Goal: Task Accomplishment & Management: Manage account settings

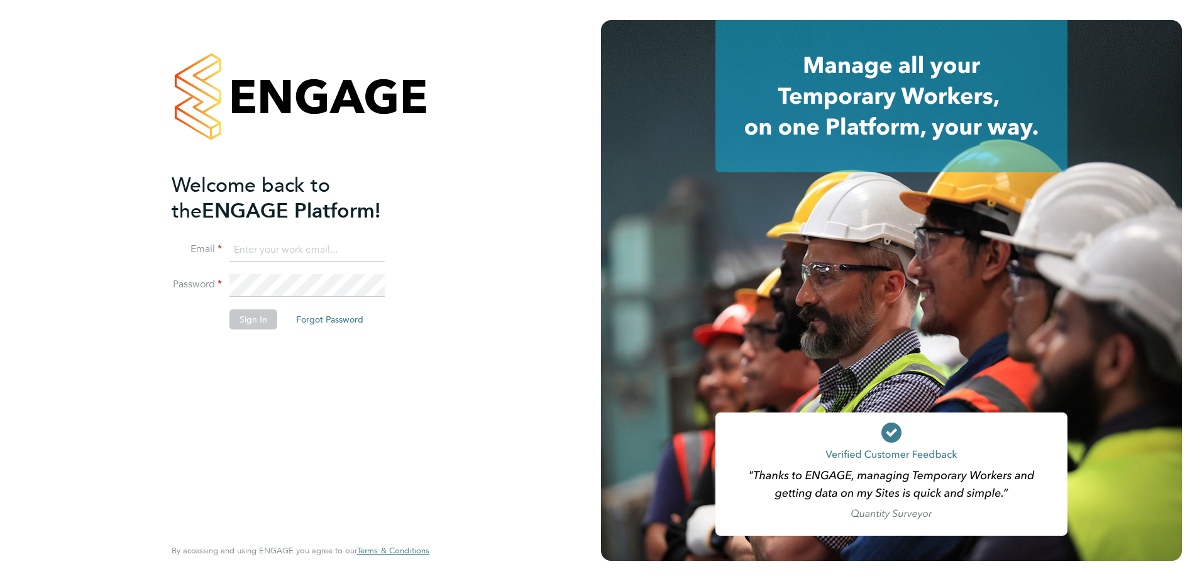
type input "admin@crestplus.com"
click at [259, 323] on button "Sign In" at bounding box center [253, 319] width 48 height 20
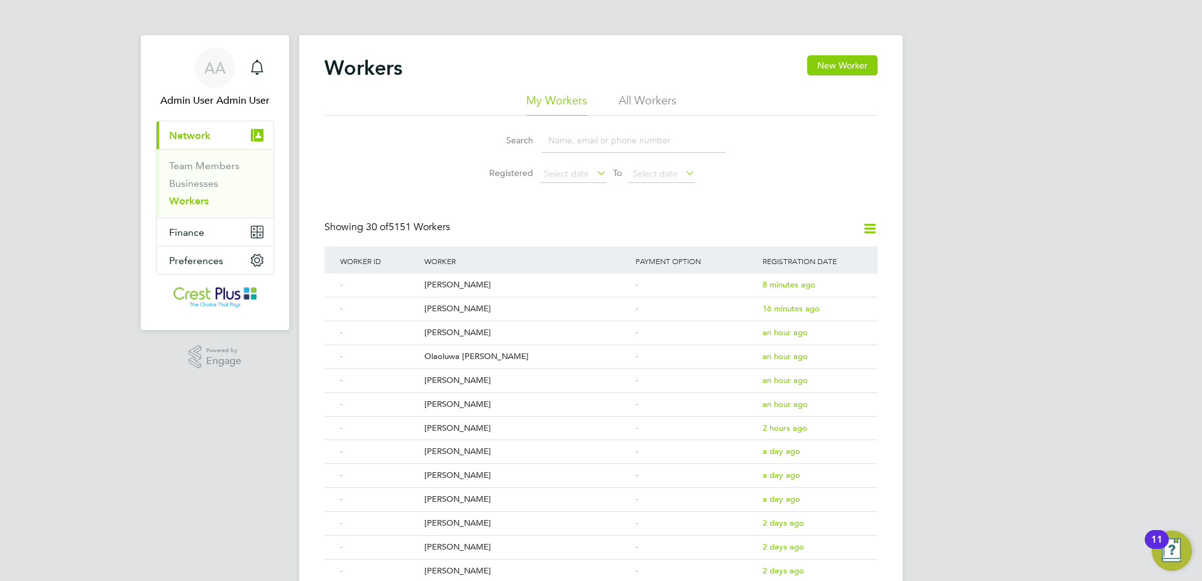
click at [603, 134] on input at bounding box center [634, 140] width 184 height 25
click at [628, 98] on li "All Workers" at bounding box center [647, 104] width 58 height 23
click at [597, 138] on input at bounding box center [634, 140] width 184 height 25
paste input "Gabi"
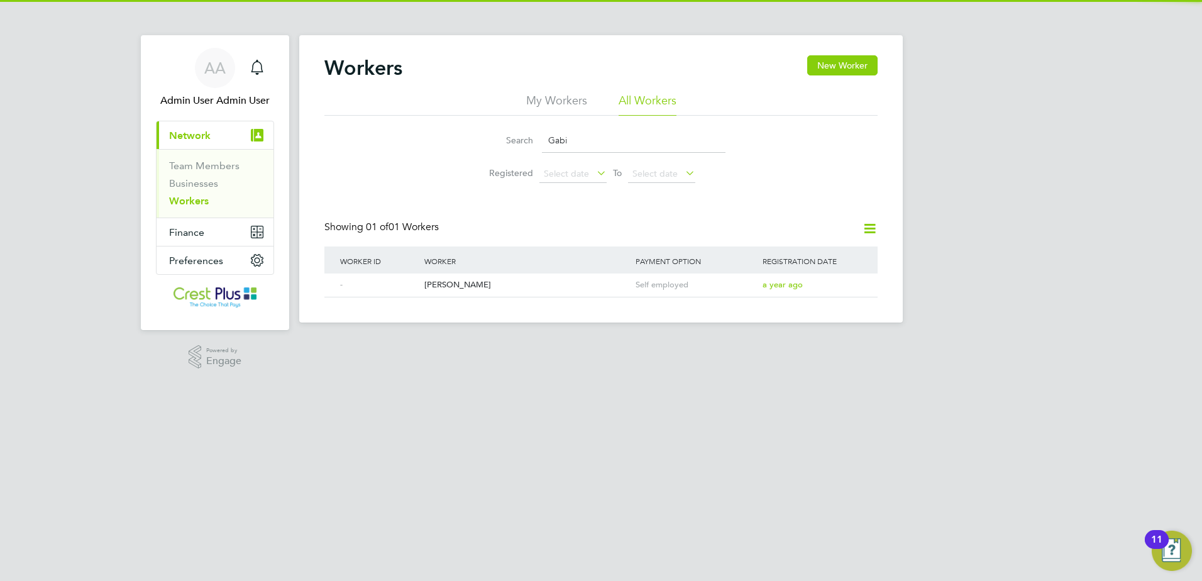
type input "Gabi"
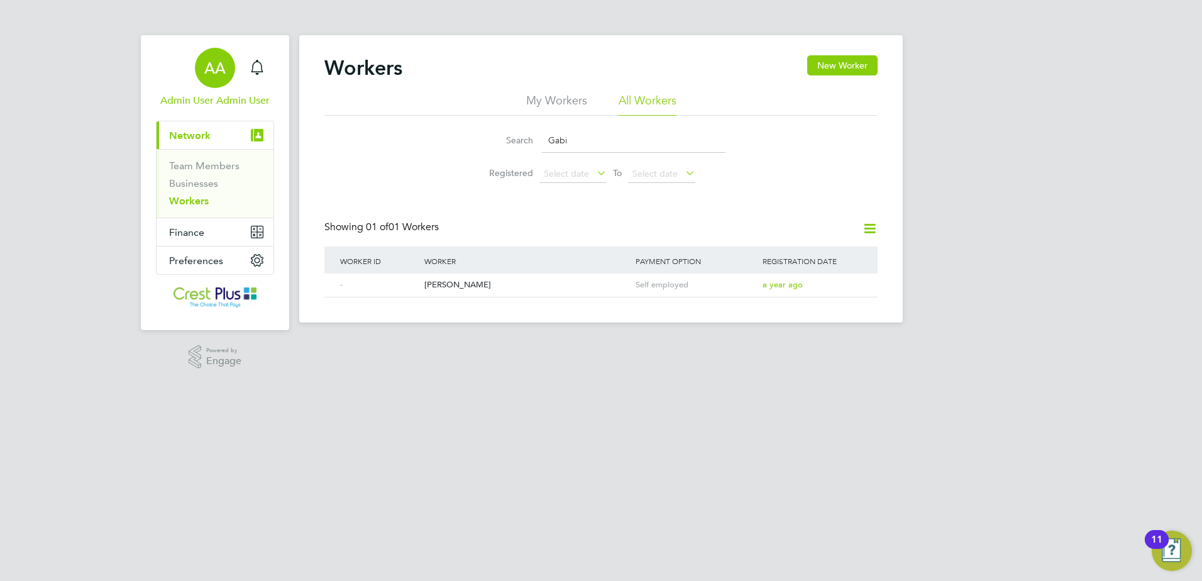
click at [229, 77] on div "AA" at bounding box center [215, 68] width 40 height 40
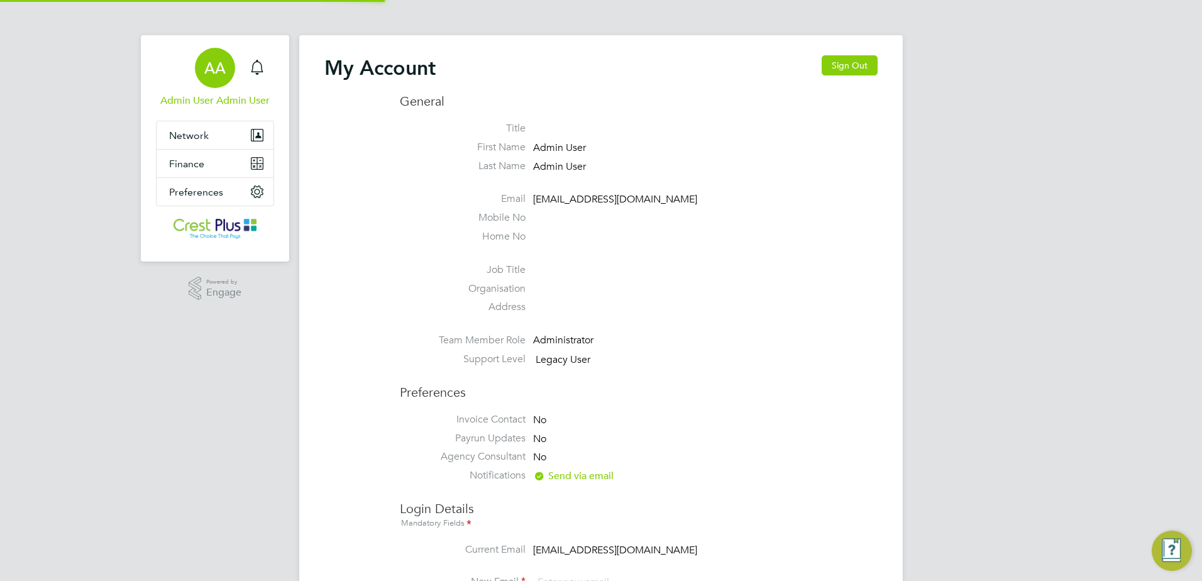
type input "admin@crestplus.com"
click at [190, 160] on span "Finance" at bounding box center [186, 164] width 35 height 12
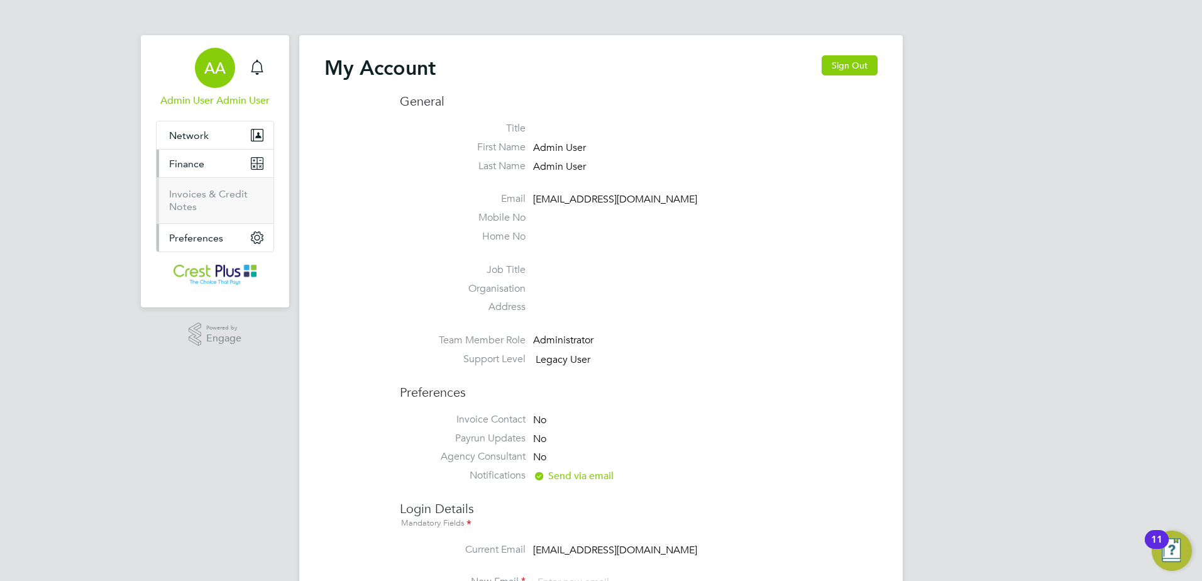
click at [189, 232] on span "Preferences" at bounding box center [196, 238] width 54 height 12
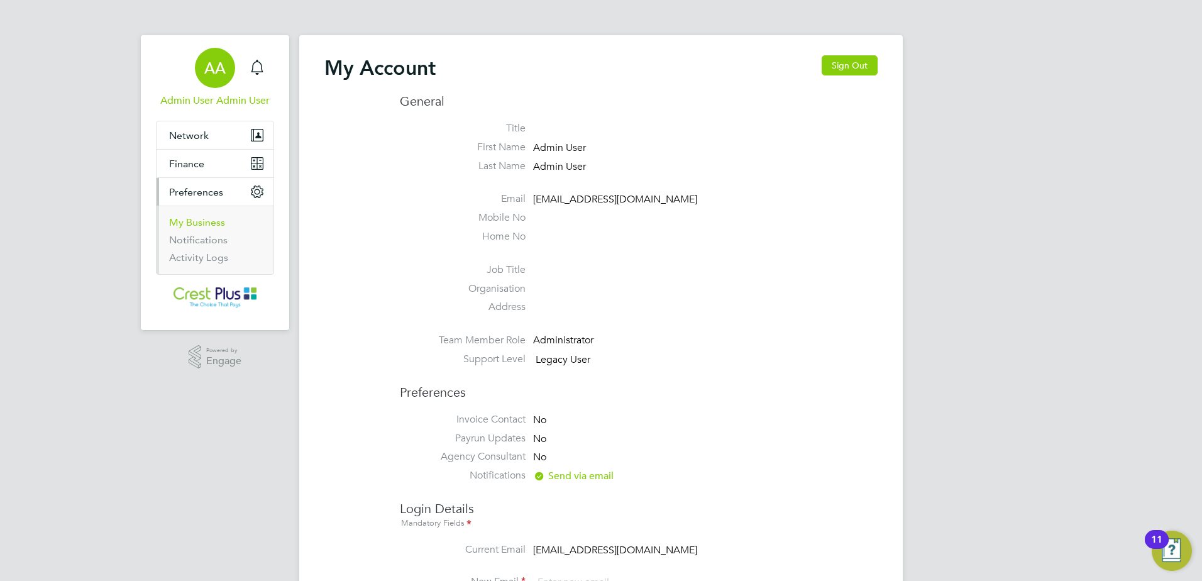
click at [194, 226] on link "My Business" at bounding box center [197, 222] width 56 height 12
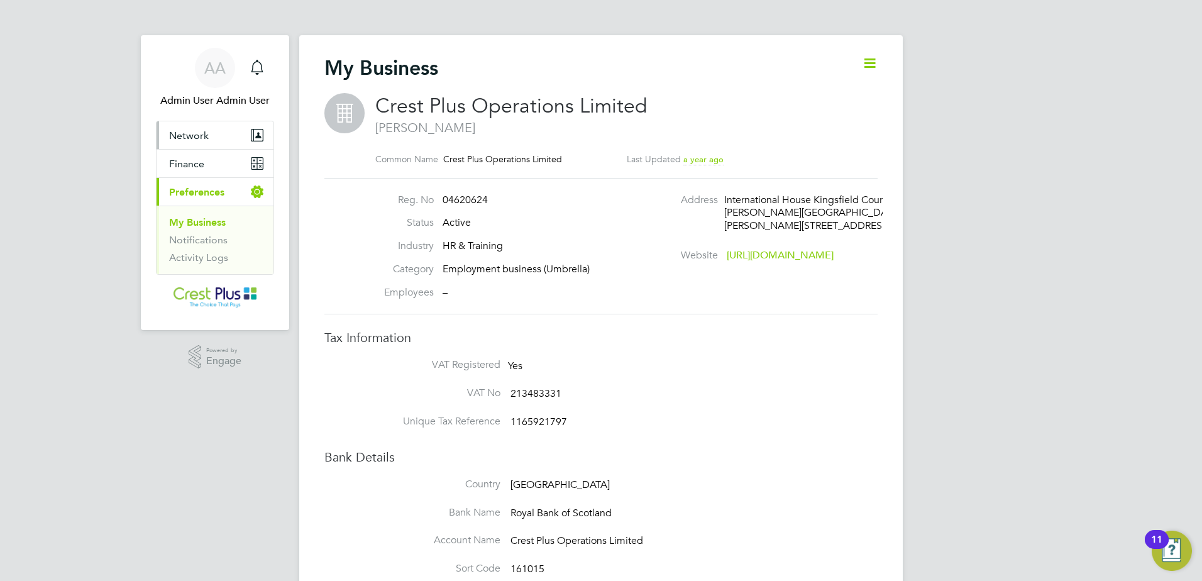
click at [194, 127] on button "Network" at bounding box center [214, 135] width 117 height 28
click at [197, 133] on span "Network" at bounding box center [189, 135] width 40 height 12
click at [202, 208] on ul "Team Members Businesses Workers" at bounding box center [214, 183] width 117 height 69
click at [197, 203] on link "Workers" at bounding box center [188, 201] width 38 height 12
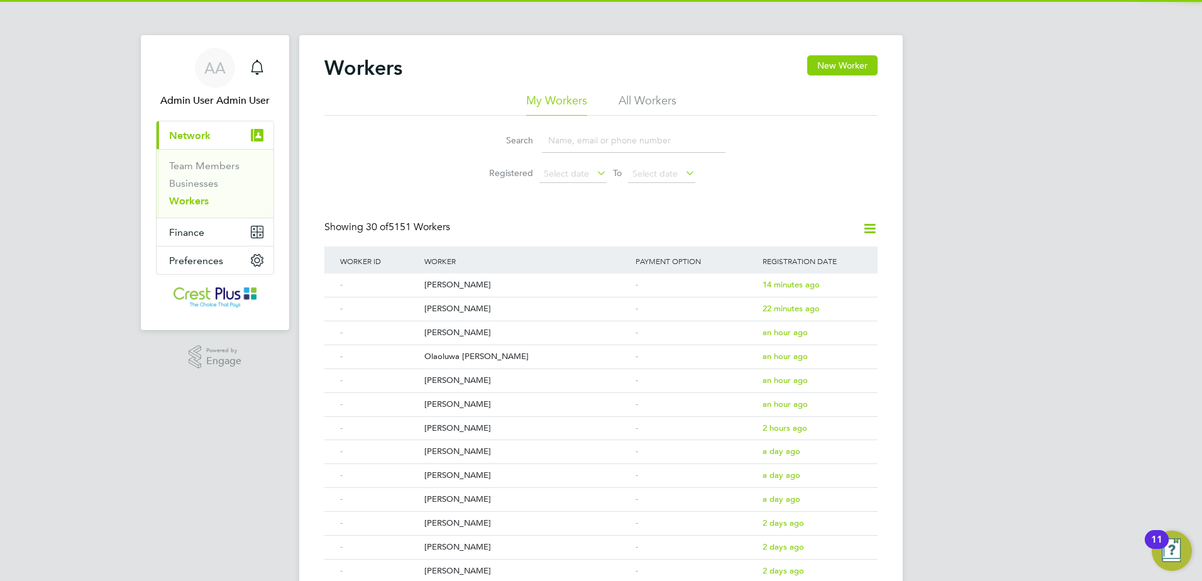
drag, startPoint x: 638, startPoint y: 80, endPoint x: 645, endPoint y: 100, distance: 20.7
click at [642, 89] on div "Workers New Worker" at bounding box center [600, 74] width 553 height 38
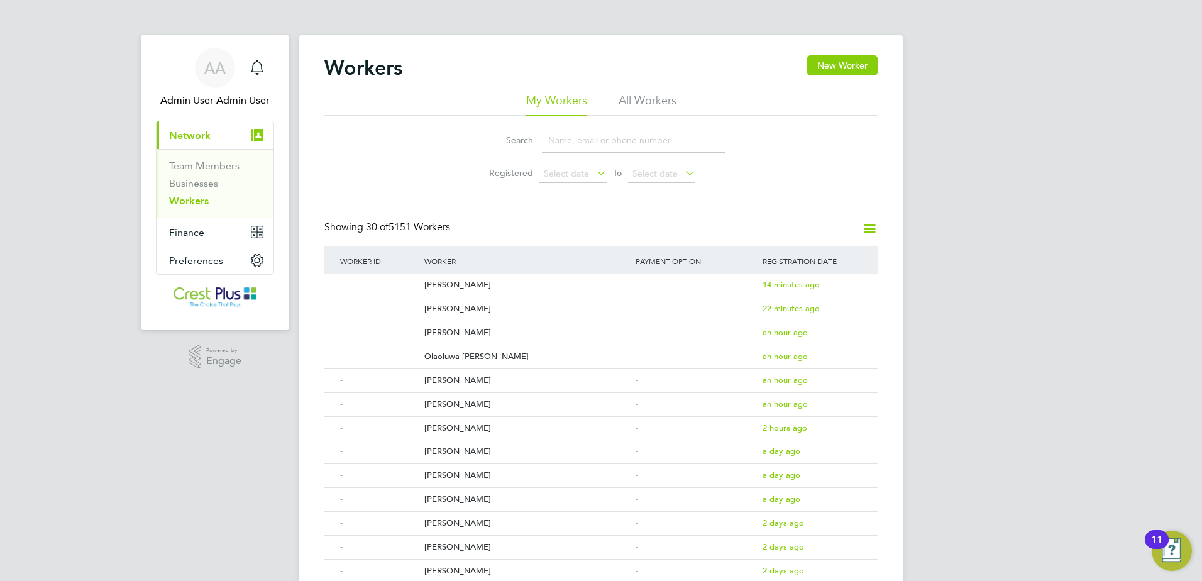
click at [645, 100] on li "All Workers" at bounding box center [647, 104] width 58 height 23
click at [598, 135] on input at bounding box center [634, 140] width 184 height 25
paste input "lupugabiflorin@yahoo.co.uk"
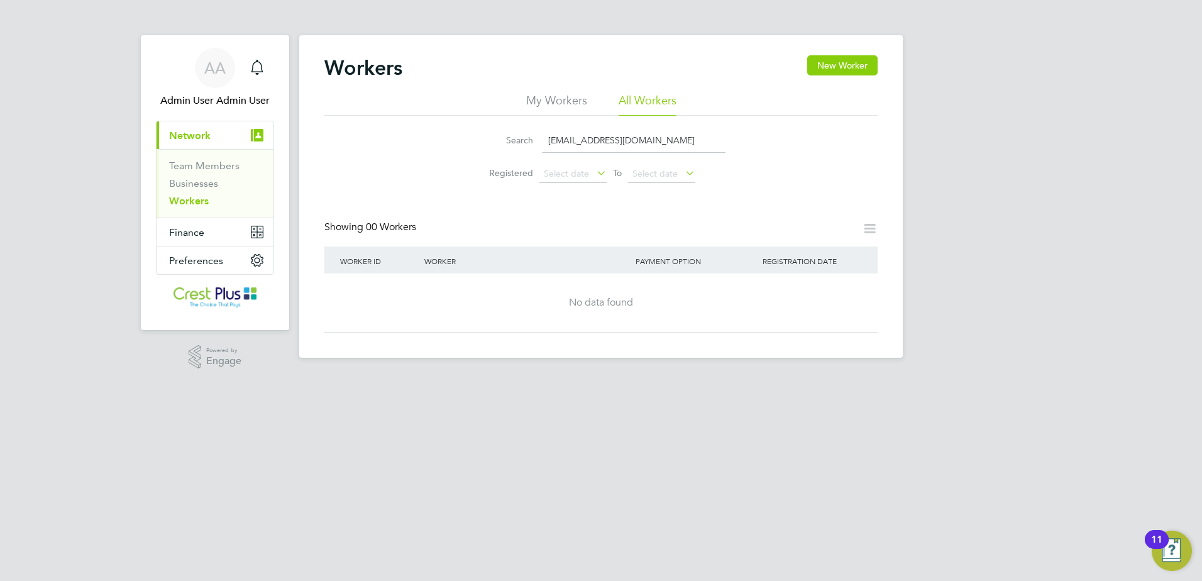
drag, startPoint x: 661, startPoint y: 138, endPoint x: 295, endPoint y: 138, distance: 365.8
click at [295, 138] on div "AA Admin User Admin User Notifications Applications: Current page: Network Team…" at bounding box center [601, 189] width 1202 height 378
paste input "Aaron"
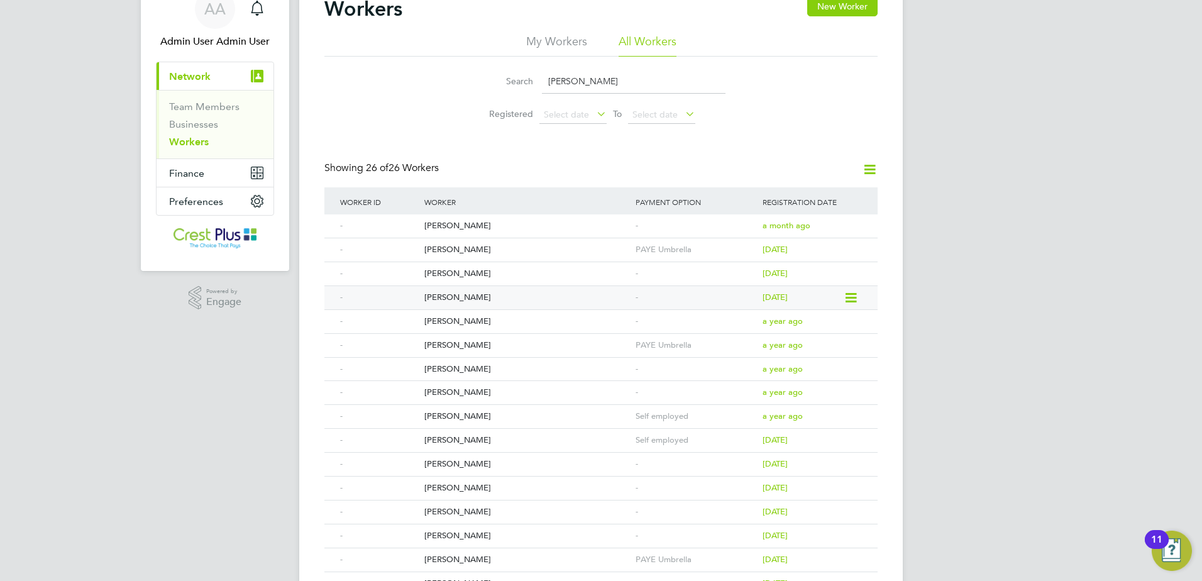
scroll to position [105, 0]
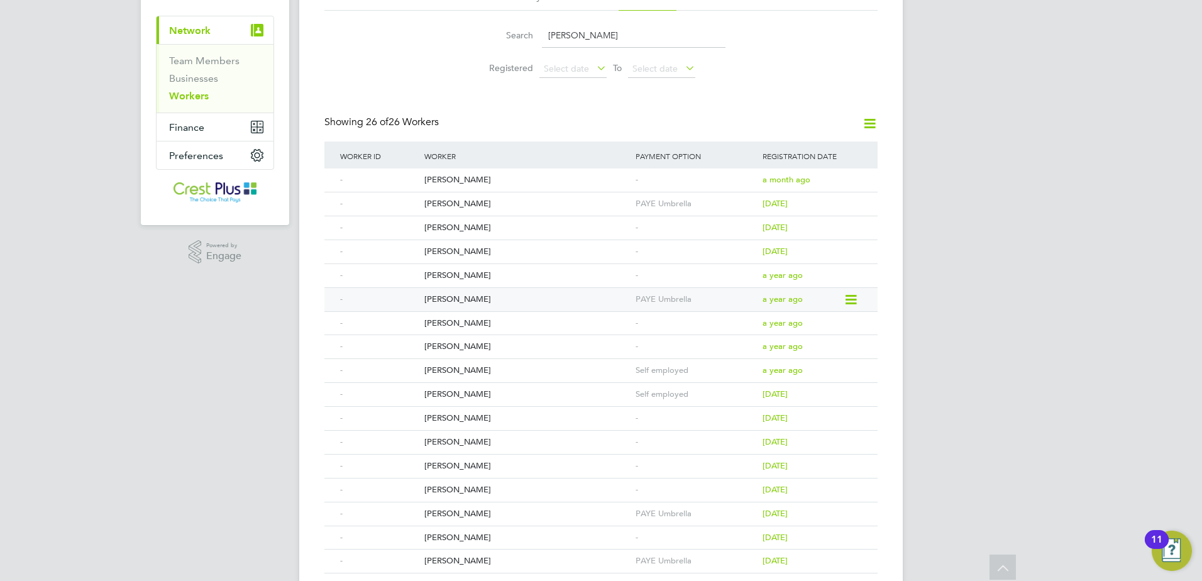
click at [479, 297] on div "Aaron Oneill" at bounding box center [526, 299] width 211 height 23
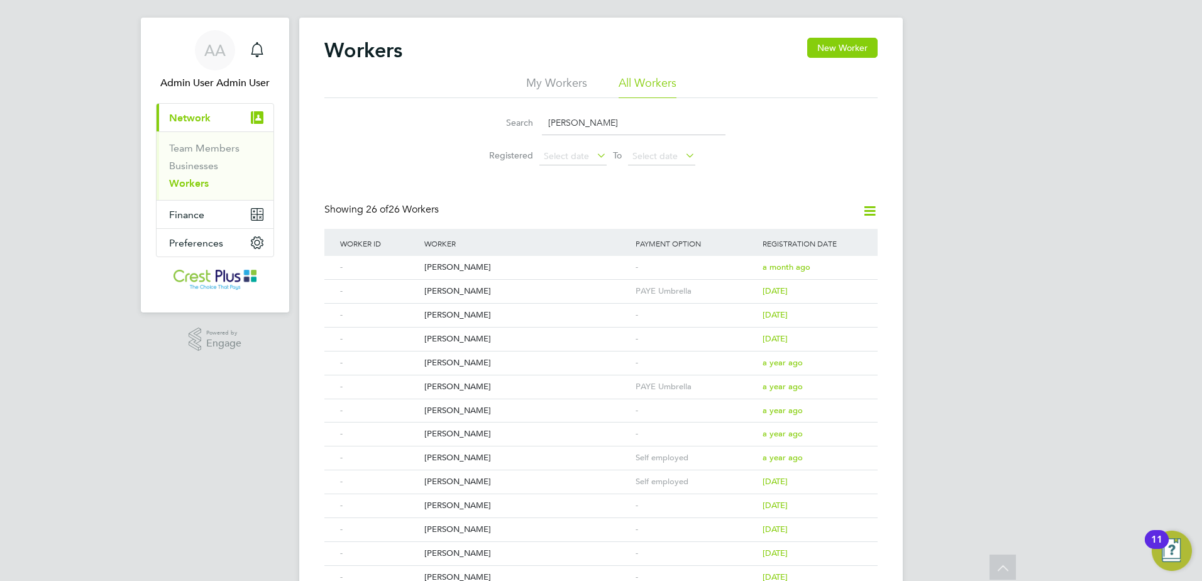
scroll to position [0, 0]
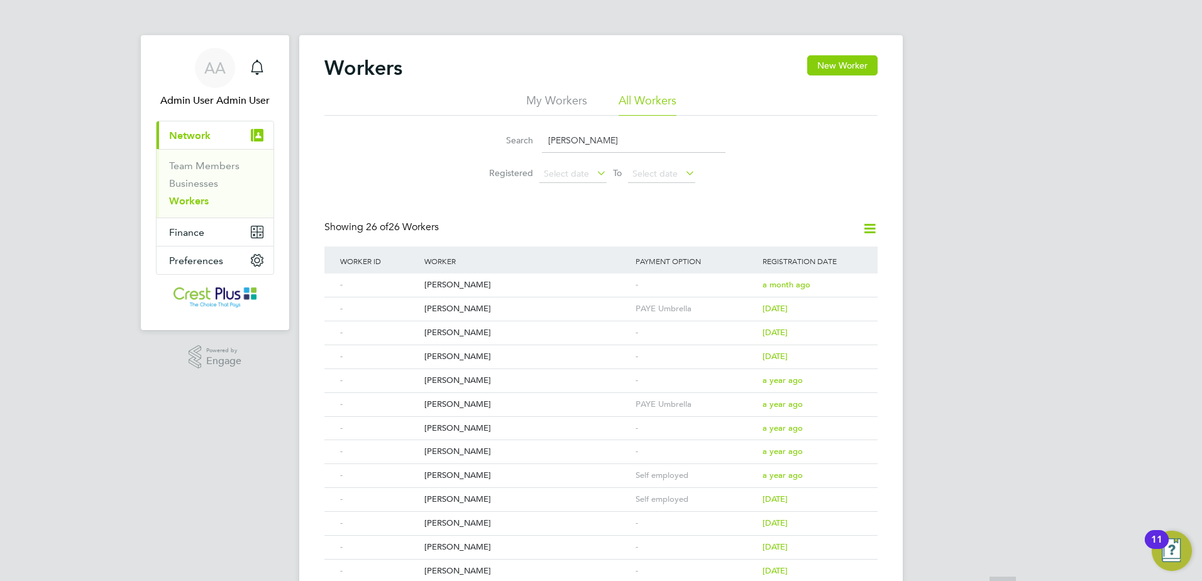
drag, startPoint x: 667, startPoint y: 44, endPoint x: 611, endPoint y: 98, distance: 77.3
click at [664, 45] on div "Workers New Worker My Workers All Workers Search Aaron Registered Select date T…" at bounding box center [600, 476] width 603 height 882
drag, startPoint x: 593, startPoint y: 138, endPoint x: 307, endPoint y: 143, distance: 286.0
click at [317, 141] on div "Workers New Worker My Workers All Workers Search Aaron Registered Select date T…" at bounding box center [600, 476] width 603 height 882
paste input "eduaidia@gmail.co"
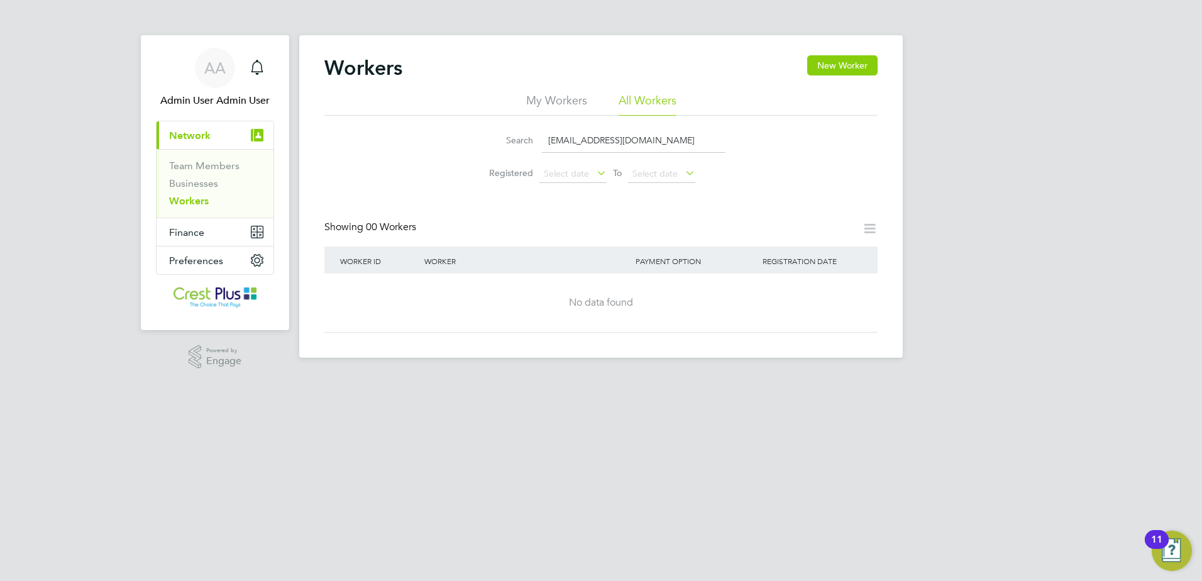
click at [646, 134] on input "eduaidia@gmail.co" at bounding box center [634, 140] width 184 height 25
drag, startPoint x: 659, startPoint y: 140, endPoint x: 216, endPoint y: 148, distance: 443.1
click at [216, 148] on div "AA Admin User Admin User Notifications Applications: Current page: Network Team…" at bounding box center [601, 189] width 1202 height 378
paste input "Herbert"
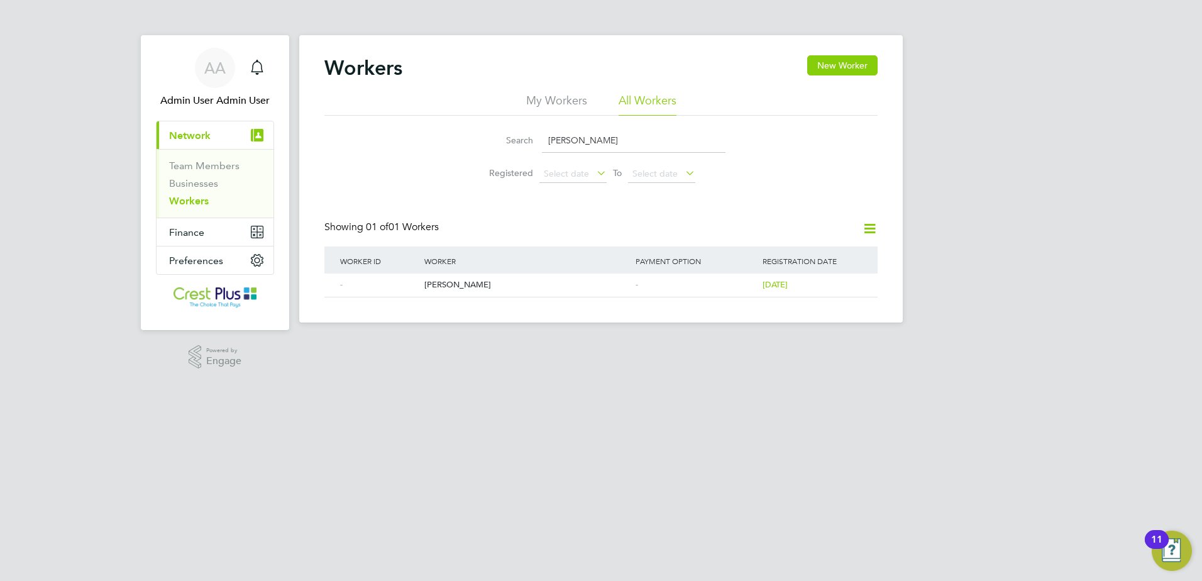
click at [645, 134] on input "Herbert" at bounding box center [634, 140] width 184 height 25
paste input "eduaidia@gmail.com"
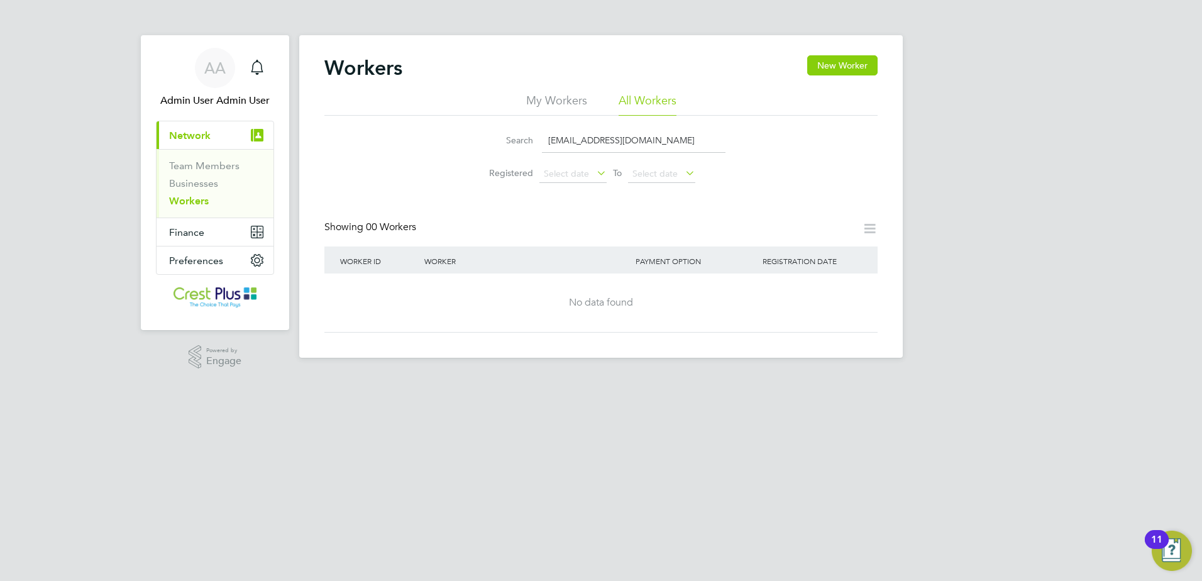
drag, startPoint x: 636, startPoint y: 139, endPoint x: 358, endPoint y: 141, distance: 278.4
click at [358, 141] on div "Search eduaidia@gmail.com Registered Select date To Select date" at bounding box center [600, 153] width 553 height 74
type input "cooling"
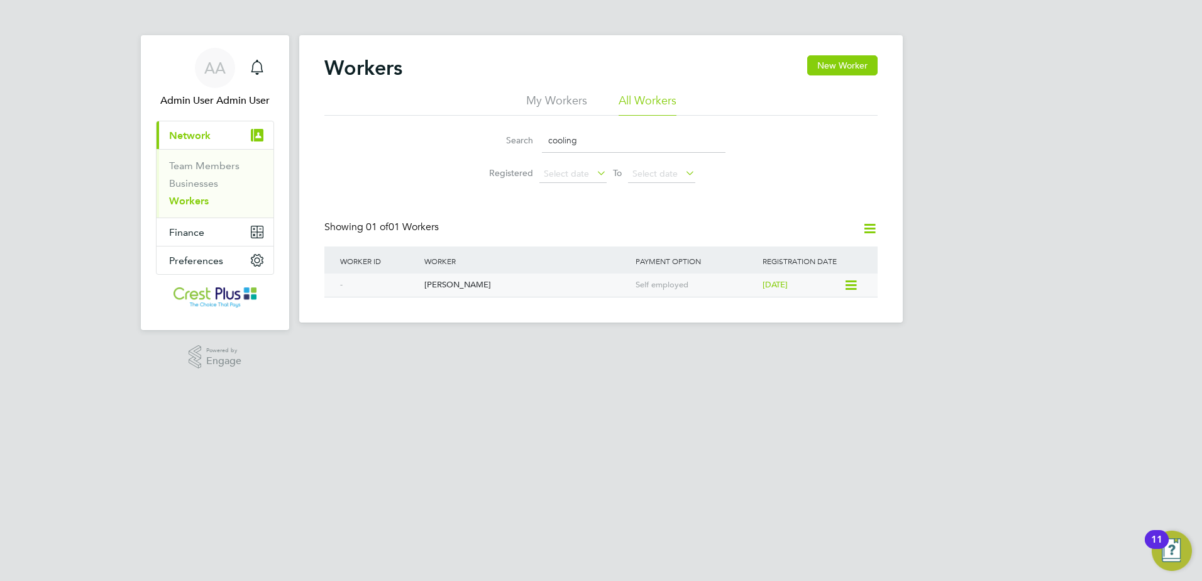
click at [458, 282] on div "Mark Cooling" at bounding box center [526, 284] width 211 height 23
click at [467, 286] on div "Mark Cooling" at bounding box center [526, 284] width 211 height 23
click at [462, 278] on div "Mark Cooling" at bounding box center [526, 284] width 211 height 23
drag, startPoint x: 608, startPoint y: 143, endPoint x: 72, endPoint y: 135, distance: 535.5
click at [72, 135] on div "AA Admin User Admin User Notifications Applications: Current page: Network Team…" at bounding box center [601, 171] width 1202 height 343
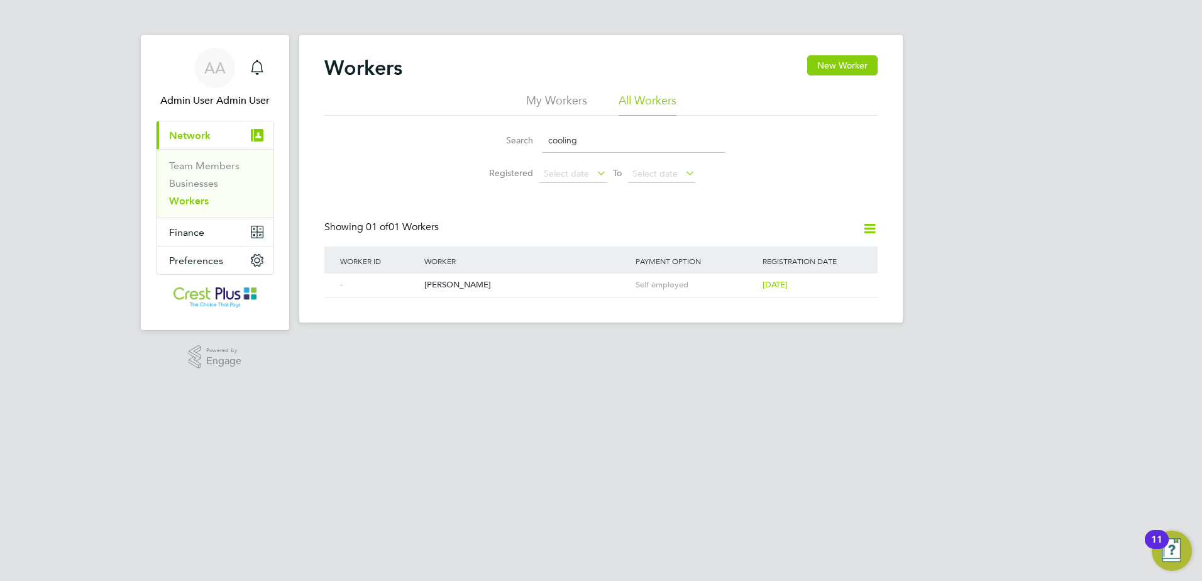
click at [156, 121] on button "Current page: Network" at bounding box center [214, 135] width 117 height 28
drag, startPoint x: 613, startPoint y: 121, endPoint x: 611, endPoint y: 129, distance: 8.5
click at [612, 121] on div "Search cooling Registered Select date To Select date" at bounding box center [600, 153] width 553 height 74
drag, startPoint x: 590, startPoint y: 140, endPoint x: 358, endPoint y: 125, distance: 233.0
click at [358, 125] on div "Search cooling Registered Select date To Select date" at bounding box center [600, 153] width 553 height 74
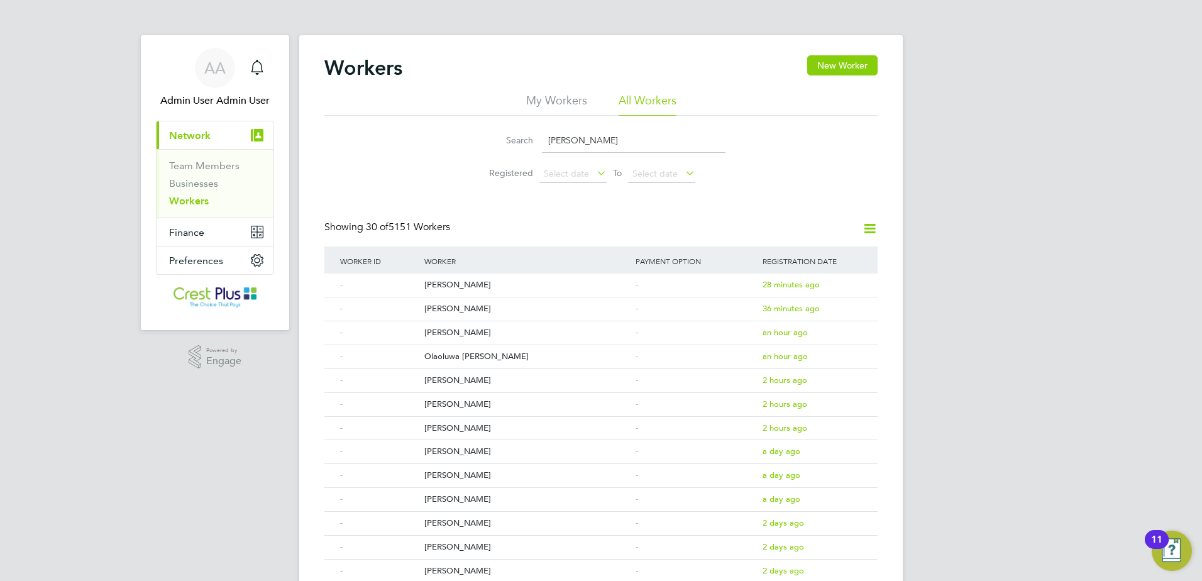
type input "copsey"
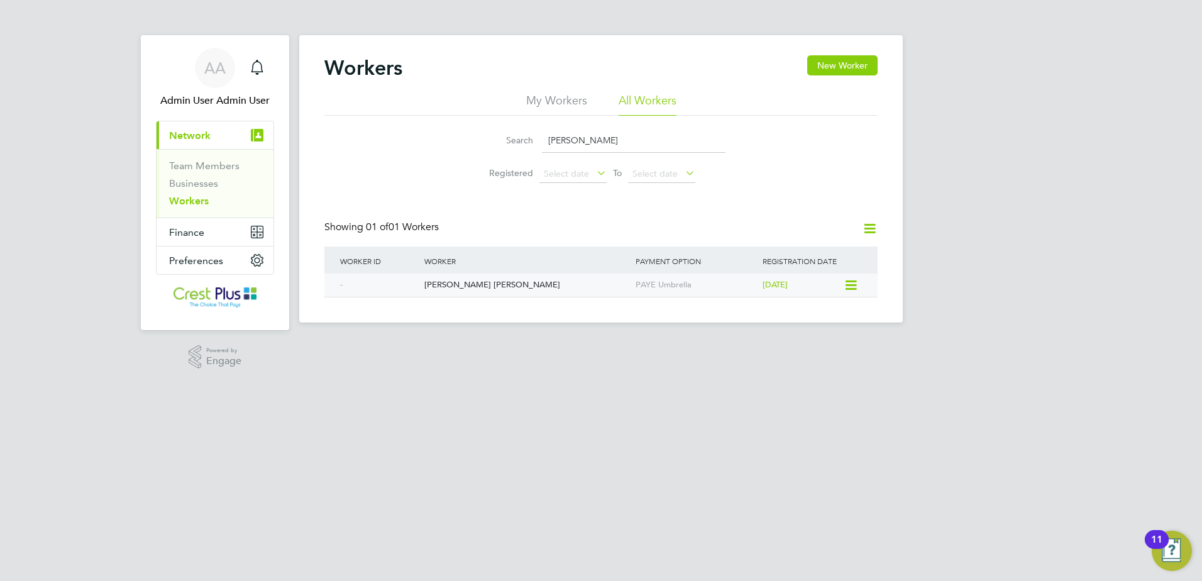
click at [483, 292] on div "[PERSON_NAME] [PERSON_NAME]" at bounding box center [526, 284] width 211 height 23
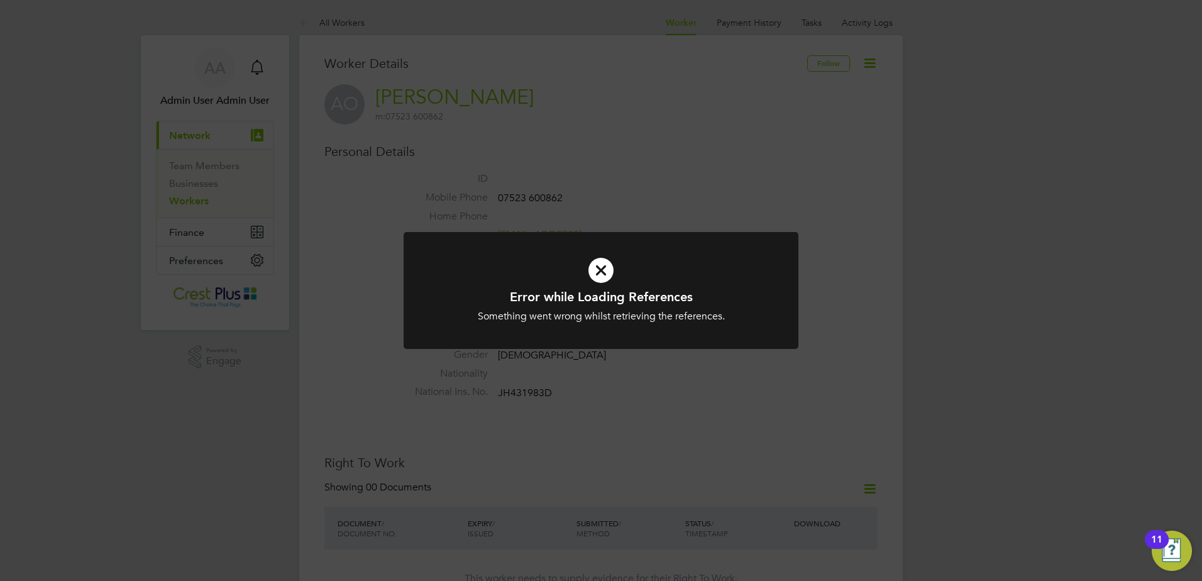
click at [652, 197] on div "Error while Loading References Something went wrong whilst retrieving the refer…" at bounding box center [601, 290] width 1202 height 581
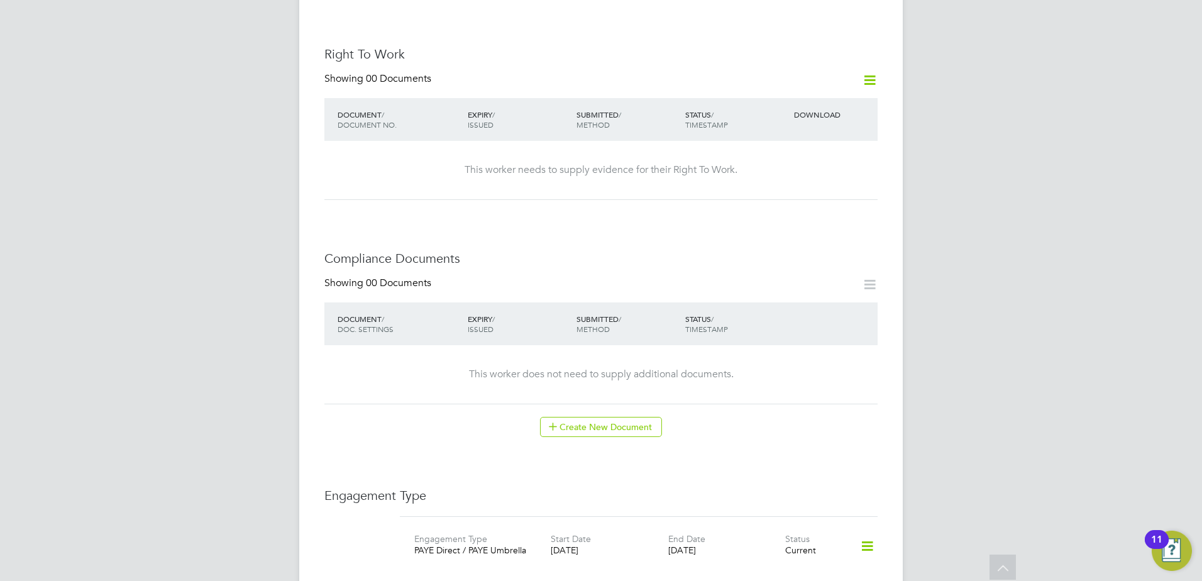
scroll to position [105, 0]
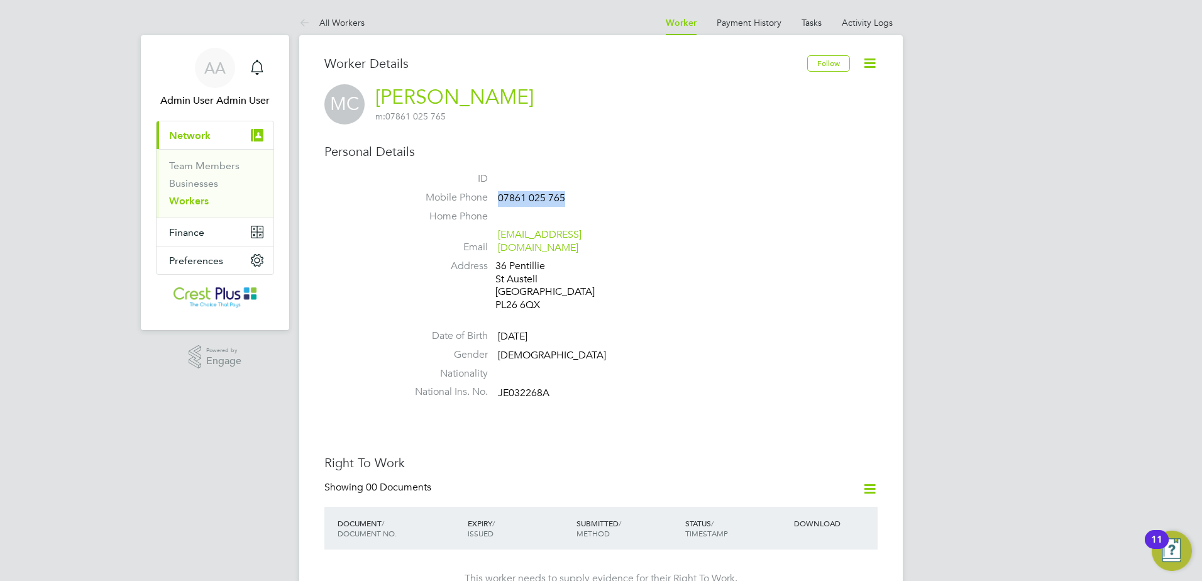
drag, startPoint x: 572, startPoint y: 200, endPoint x: 500, endPoint y: 197, distance: 71.7
click at [500, 197] on li "Mobile Phone 07861 025 765" at bounding box center [639, 200] width 478 height 19
copy span "07861 025 765"
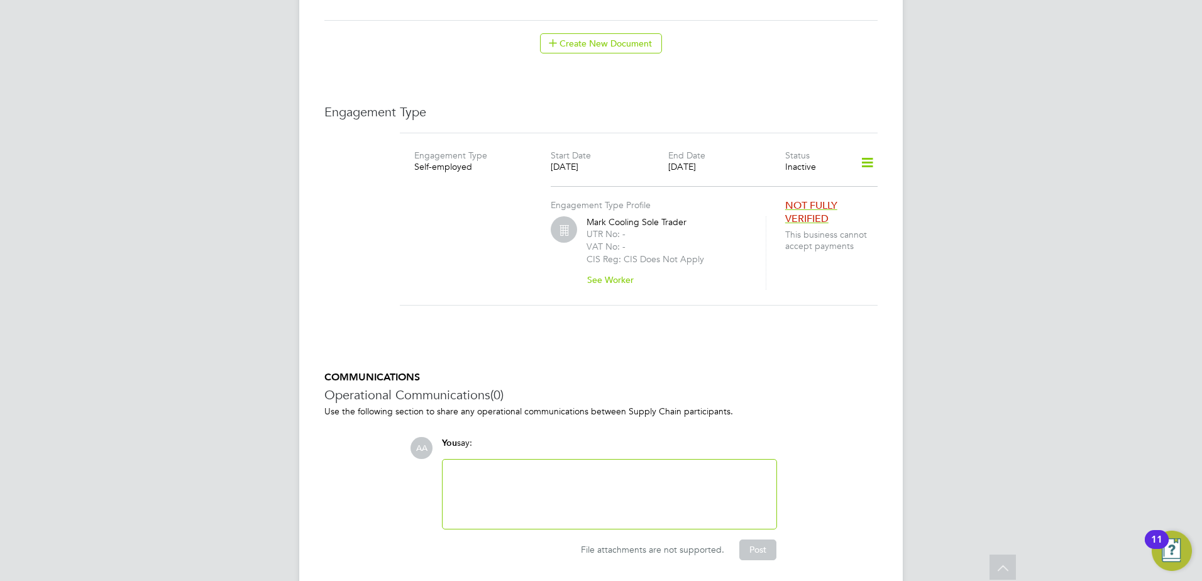
scroll to position [821, 0]
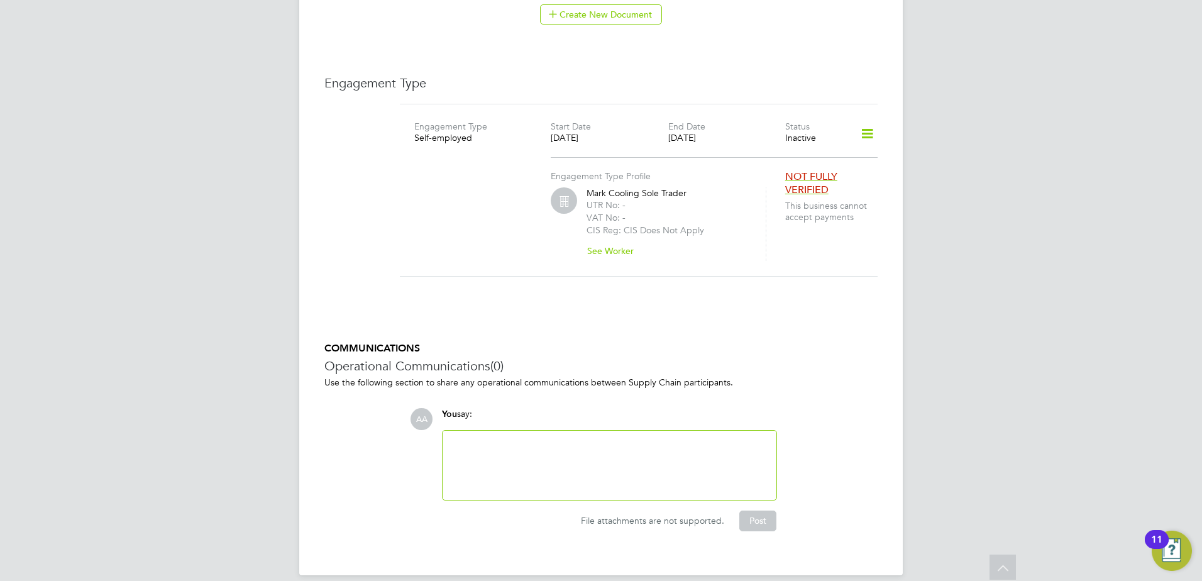
click at [870, 123] on icon at bounding box center [867, 133] width 22 height 29
click at [775, 177] on li "Add Engagement Type" at bounding box center [801, 176] width 144 height 18
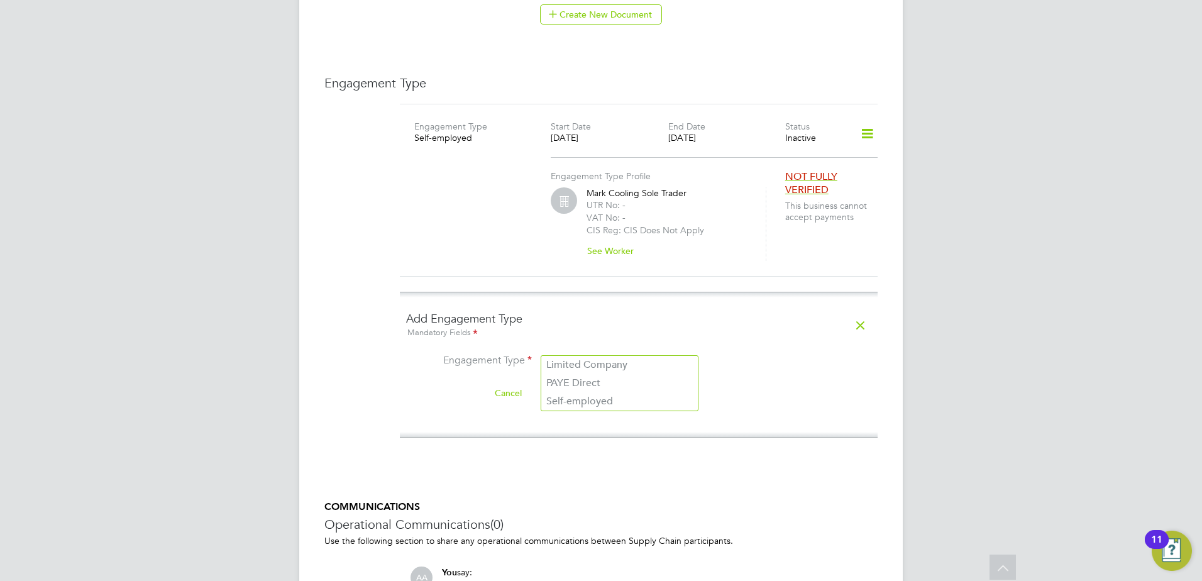
click at [592, 353] on input at bounding box center [619, 362] width 155 height 18
click at [588, 385] on li "PAYE Direct" at bounding box center [619, 383] width 156 height 18
type input "PAYE Direct"
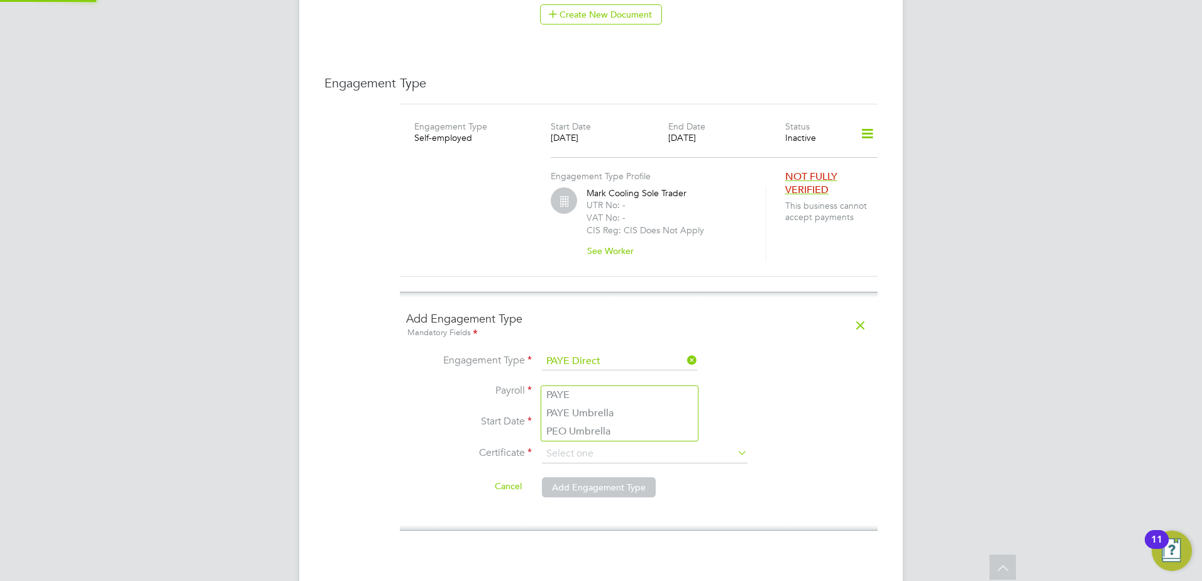
click at [586, 383] on input at bounding box center [619, 392] width 155 height 18
click at [585, 410] on li "PAYE Umbrella" at bounding box center [619, 413] width 156 height 18
type input "PAYE Umbrella"
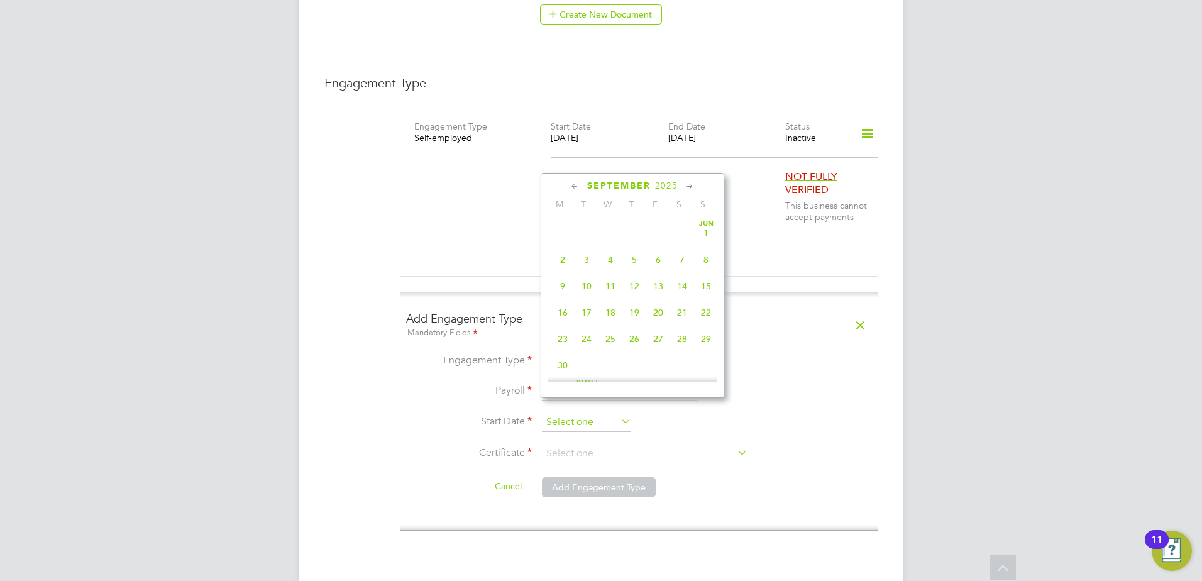
scroll to position [381, 0]
click at [610, 413] on input at bounding box center [586, 422] width 89 height 19
click at [573, 183] on icon at bounding box center [575, 187] width 12 height 14
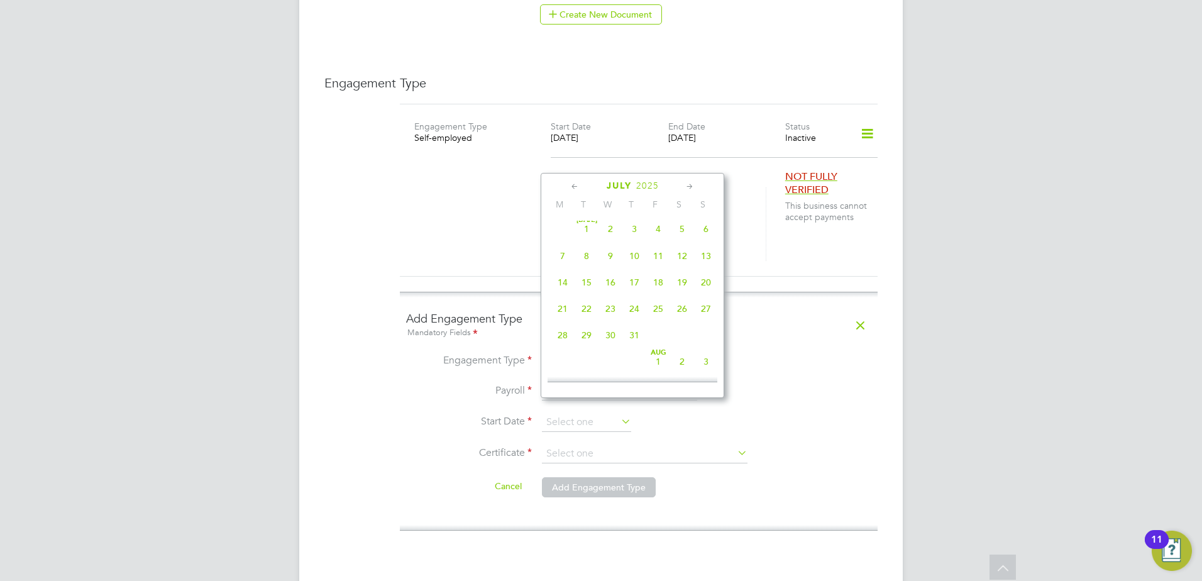
click at [573, 183] on icon at bounding box center [575, 187] width 12 height 14
click at [567, 256] on span "3" at bounding box center [563, 260] width 24 height 24
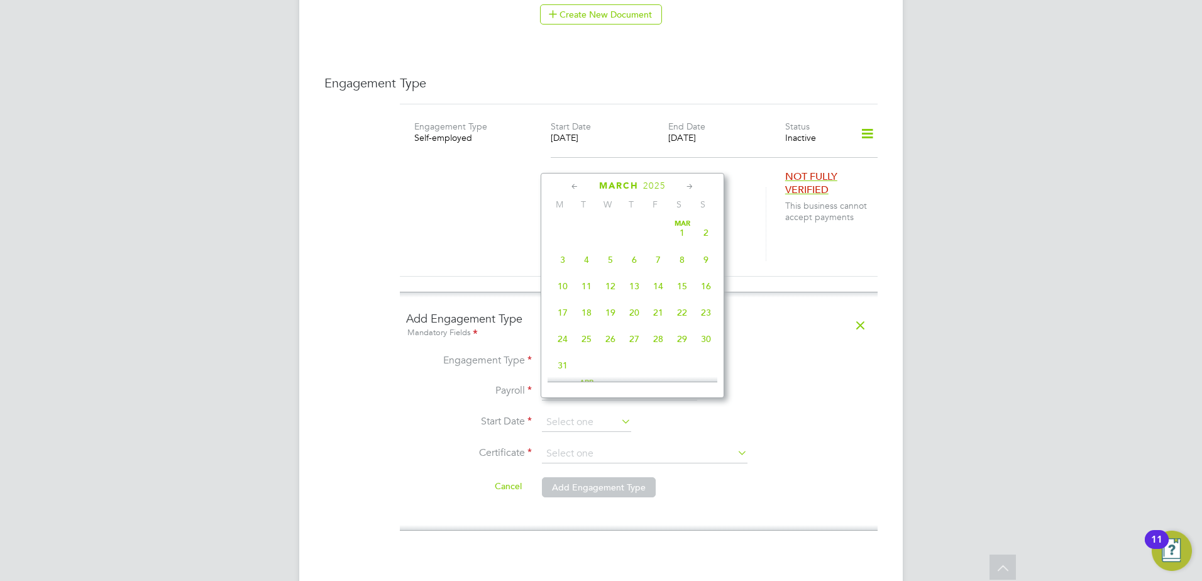
type input "03 Mar 2025"
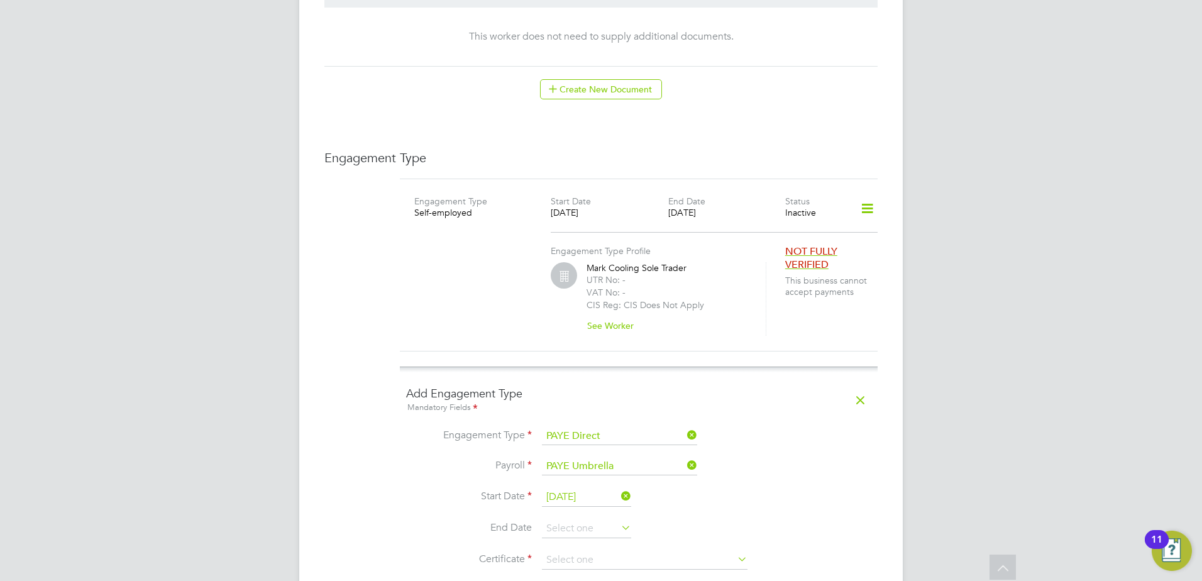
scroll to position [716, 0]
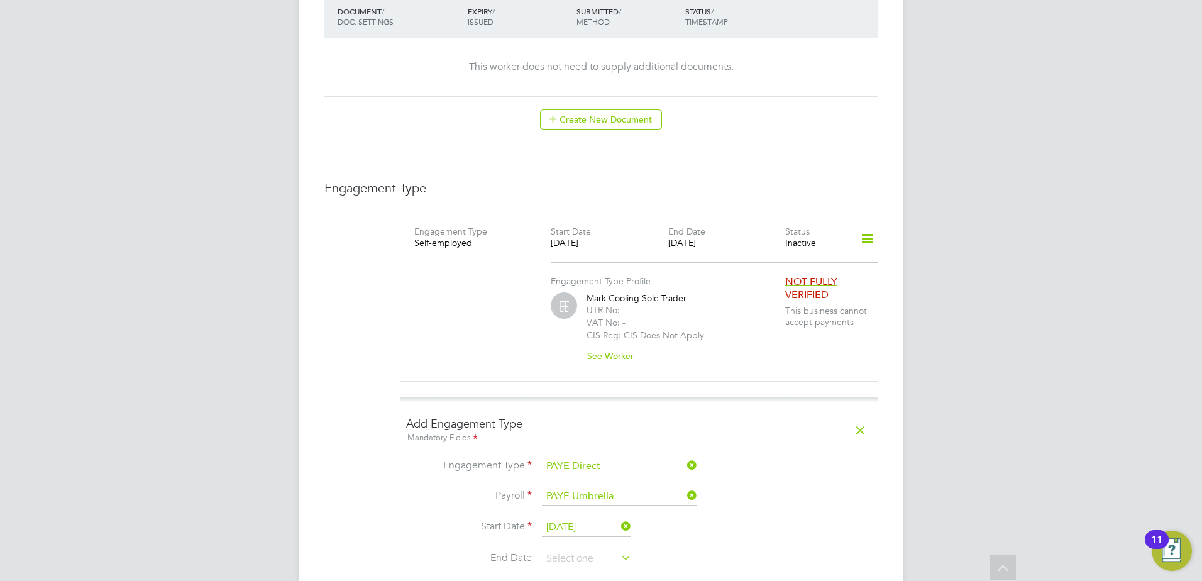
click at [863, 224] on icon at bounding box center [867, 238] width 22 height 29
click at [613, 259] on div "Engagement Type Profile Mark Cooling Sole Trader UTR No: - VAT No: - CIS Reg: C…" at bounding box center [639, 312] width 488 height 107
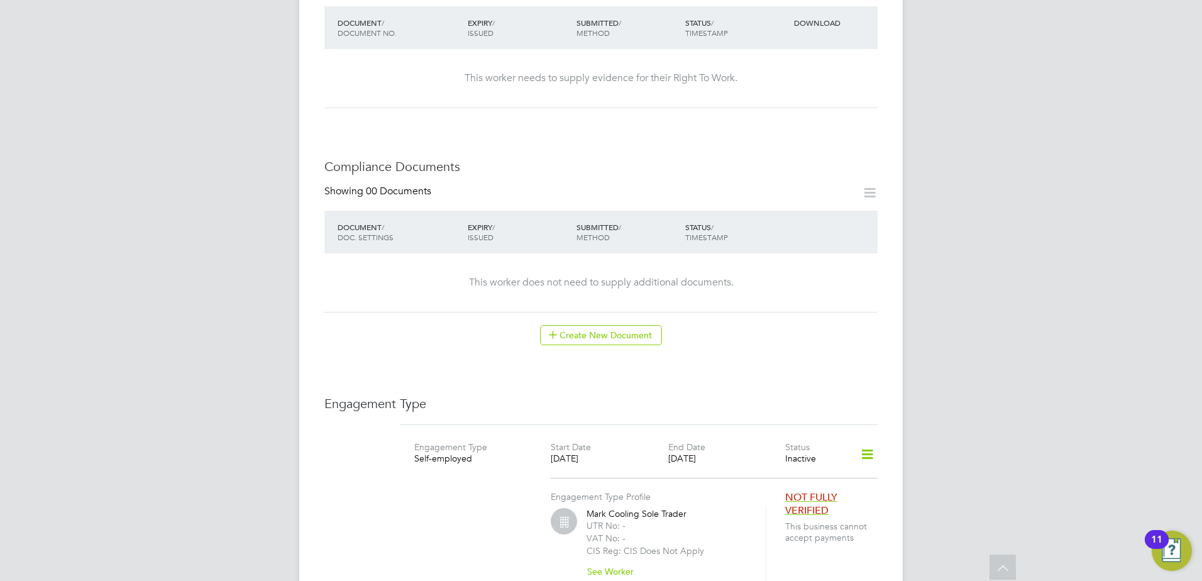
scroll to position [628, 0]
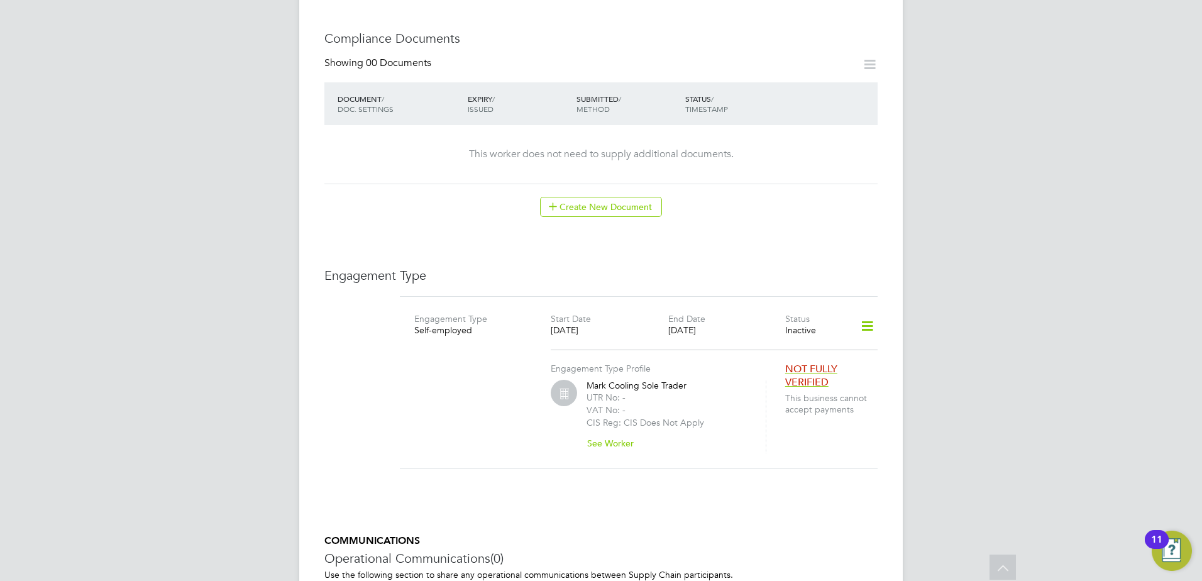
click at [867, 322] on icon at bounding box center [867, 326] width 22 height 29
click at [789, 351] on li "Edit Engagement Type" at bounding box center [801, 350] width 144 height 18
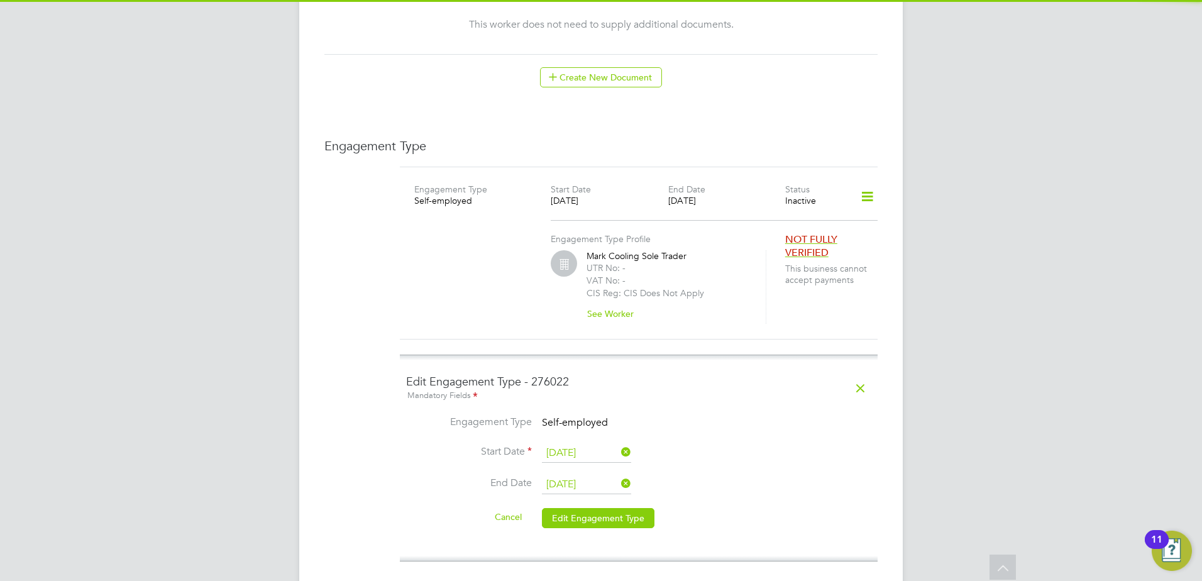
scroll to position [838, 0]
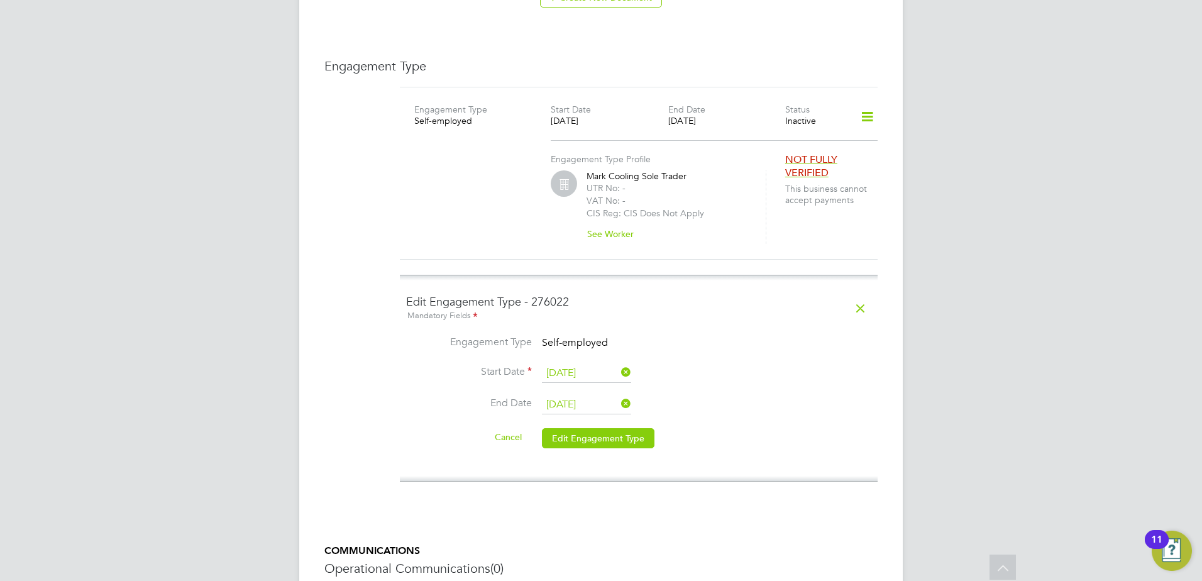
click at [828, 153] on span "NOT FULLY VERIFIED" at bounding box center [811, 166] width 52 height 26
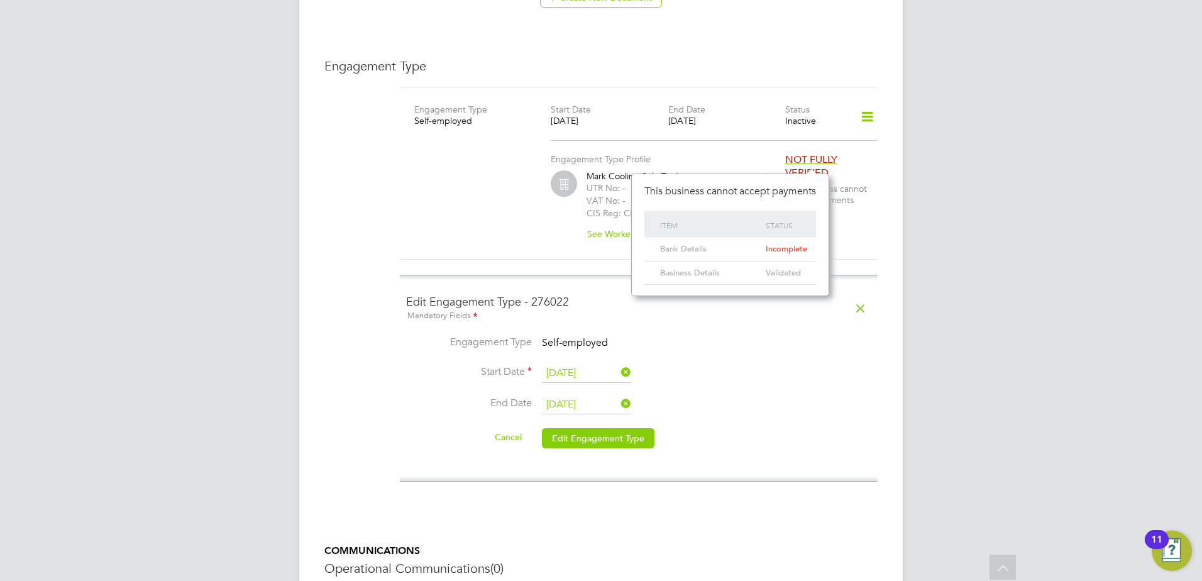
click at [777, 250] on span "Incomplete" at bounding box center [785, 248] width 41 height 11
click at [588, 182] on label "UTR No: -" at bounding box center [605, 187] width 39 height 11
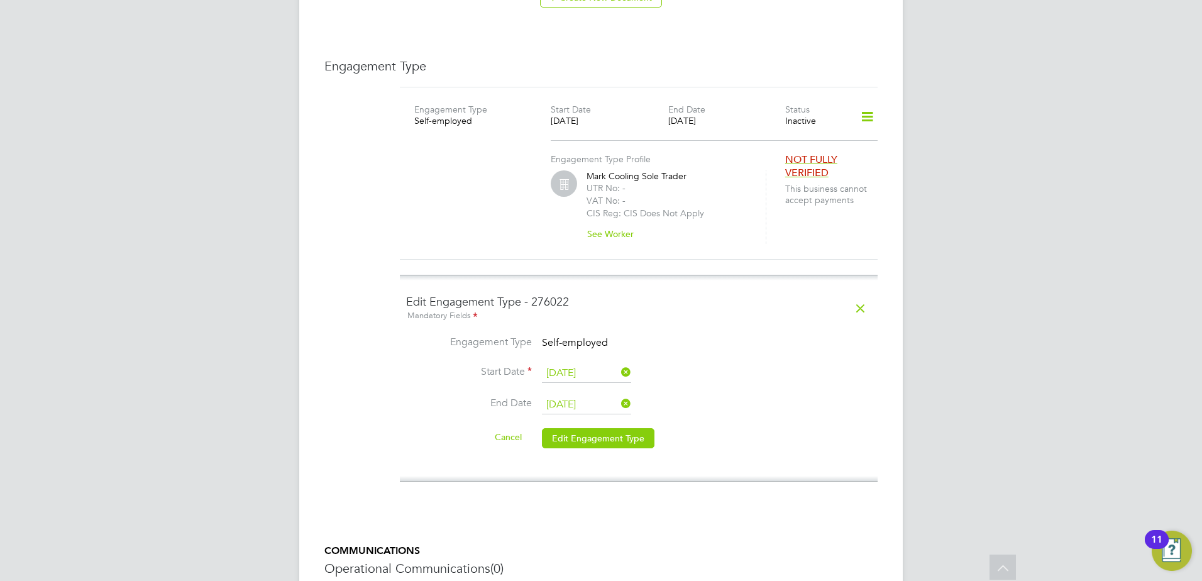
click at [458, 226] on div "Engagement Type Profile Mark Cooling Sole Trader UTR No: - VAT No: - CIS Reg: C…" at bounding box center [639, 190] width 488 height 107
click at [863, 295] on icon at bounding box center [860, 308] width 22 height 29
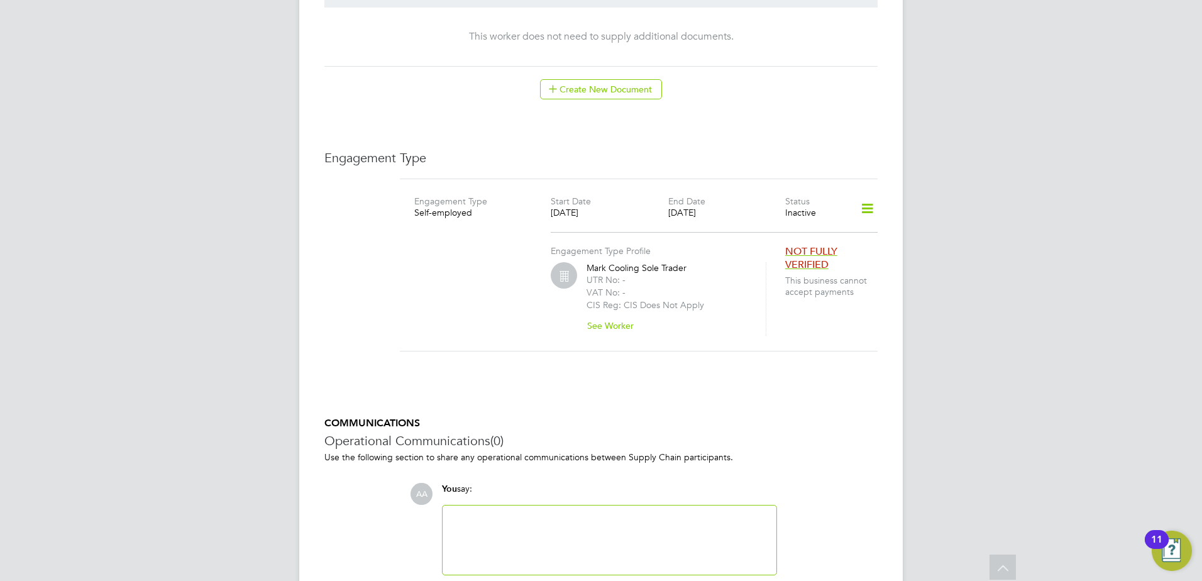
scroll to position [716, 0]
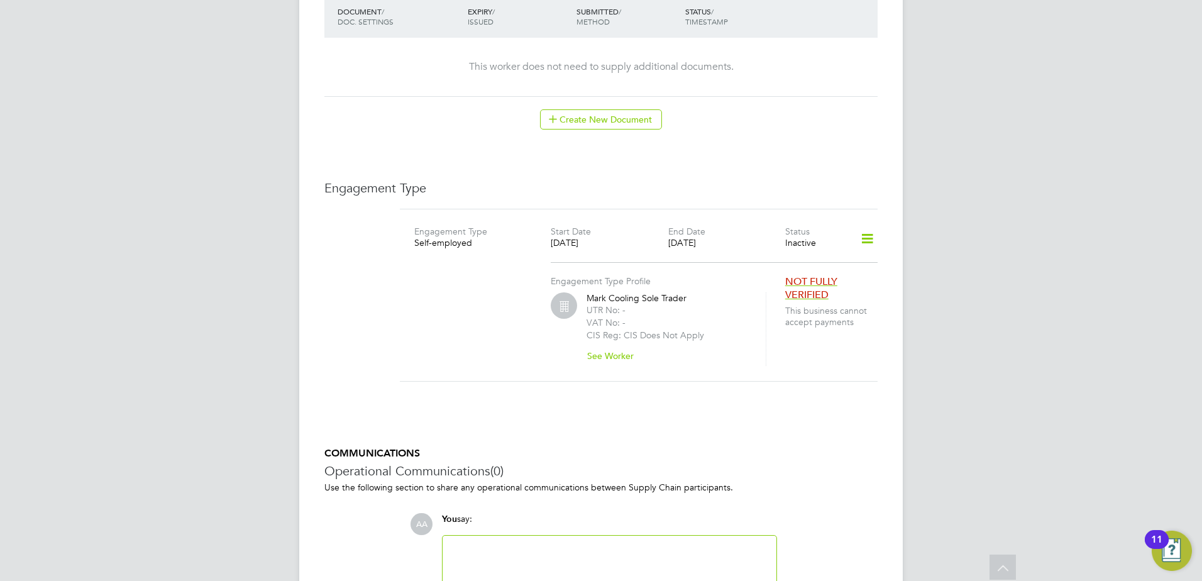
click at [869, 230] on icon at bounding box center [867, 238] width 22 height 29
drag, startPoint x: 781, startPoint y: 264, endPoint x: 773, endPoint y: 280, distance: 17.7
click at [773, 280] on ul "Edit Engagement Type Add Engagement Type Show Engagement Type History" at bounding box center [801, 280] width 144 height 53
click at [773, 280] on div "Engagement Type Profile Mark Cooling Sole Trader UTR No: - VAT No: - CIS Reg: C…" at bounding box center [668, 314] width 234 height 104
click at [867, 224] on icon at bounding box center [867, 238] width 22 height 29
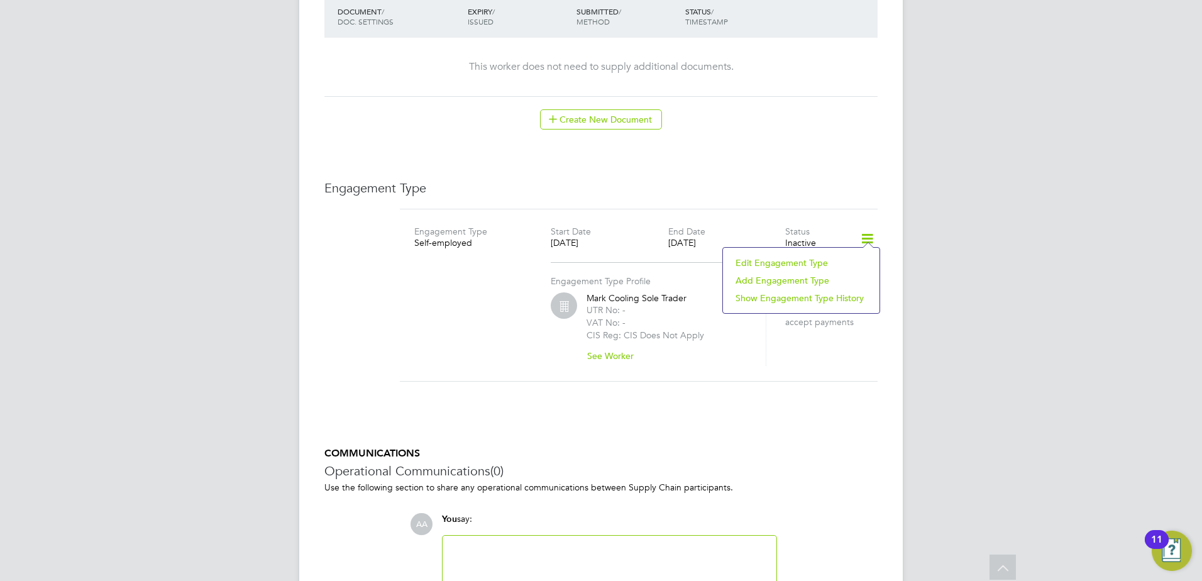
click at [788, 281] on li "Add Engagement Type" at bounding box center [801, 280] width 144 height 18
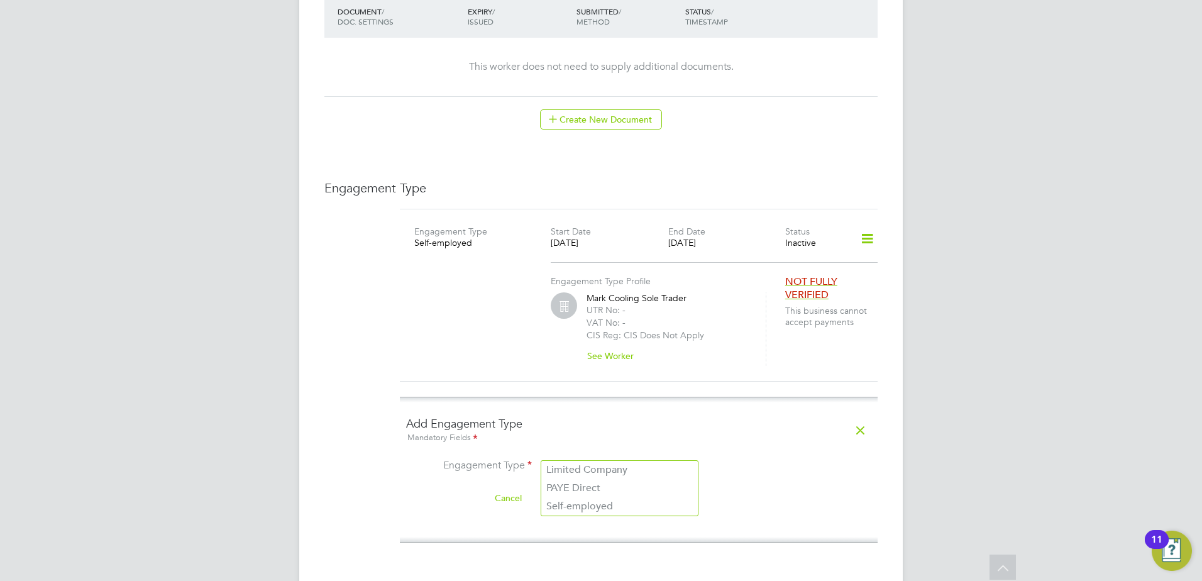
click at [579, 458] on input at bounding box center [619, 467] width 155 height 18
click at [576, 461] on li "Limited Company" at bounding box center [619, 470] width 156 height 18
type input "Limited Company"
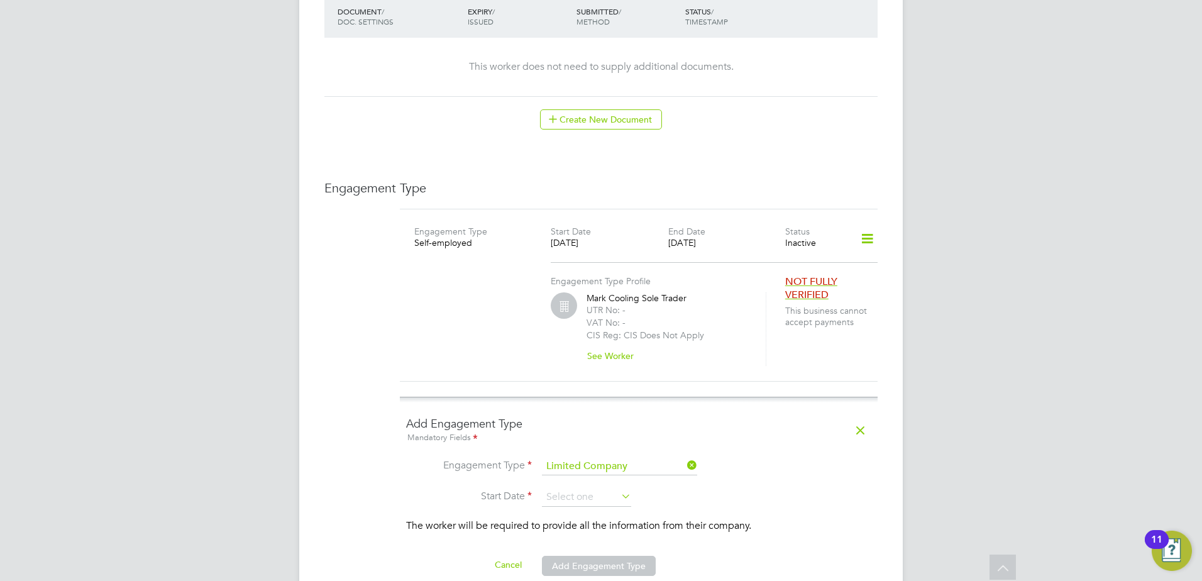
click at [564, 468] on li "Engagement Type Limited Company" at bounding box center [638, 473] width 465 height 30
click at [562, 488] on input at bounding box center [586, 497] width 89 height 19
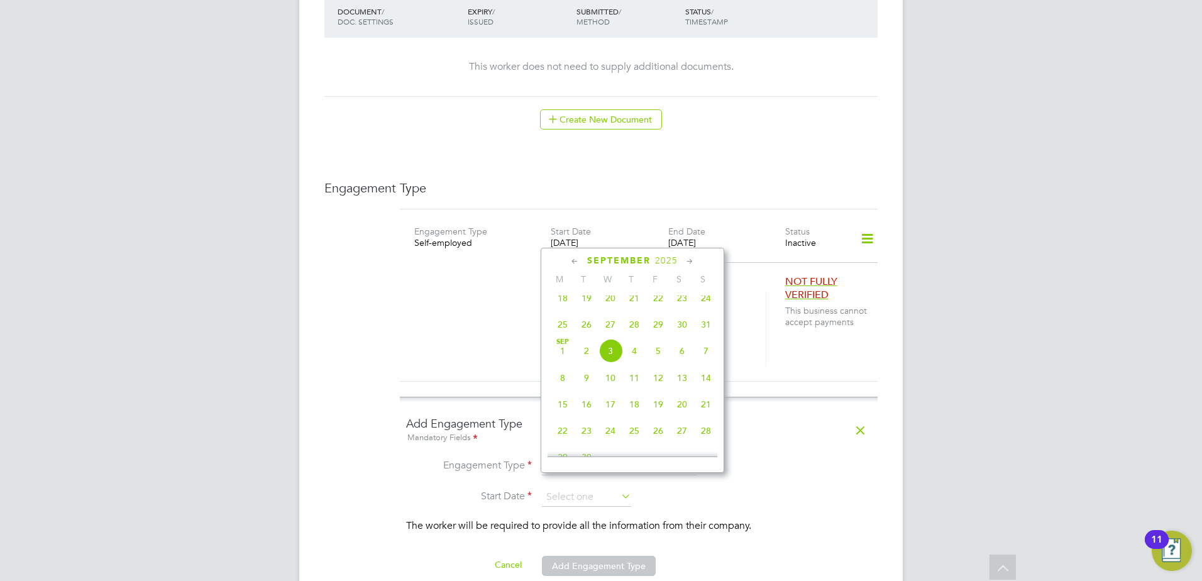
click at [483, 439] on ng-form "Add Engagement Type Mandatory Fields Engagement Type Limited Company Start Date…" at bounding box center [638, 502] width 465 height 173
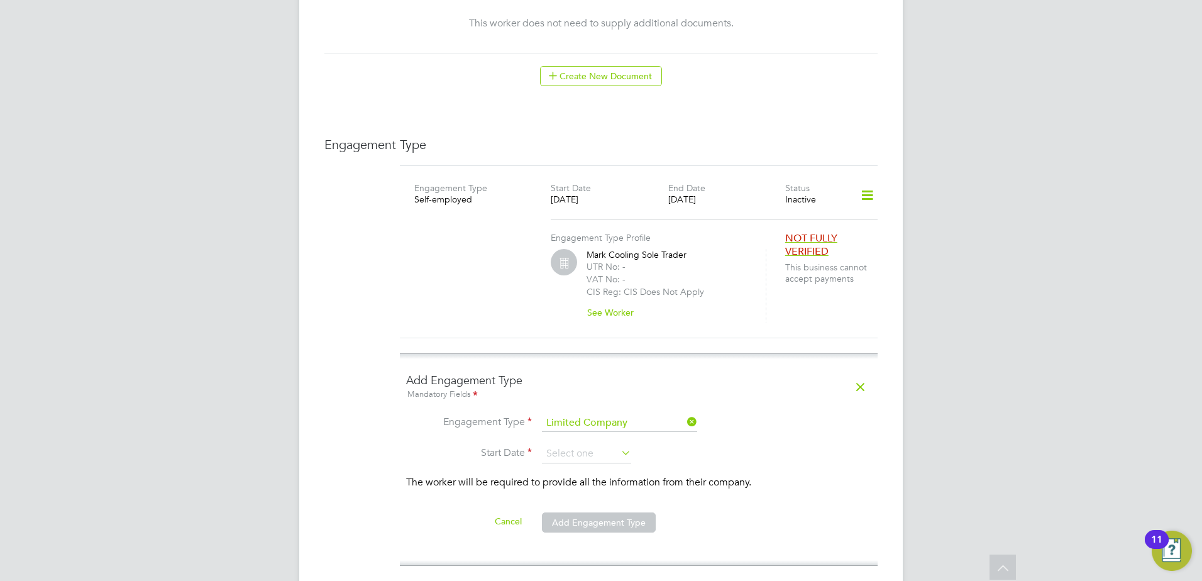
scroll to position [821, 0]
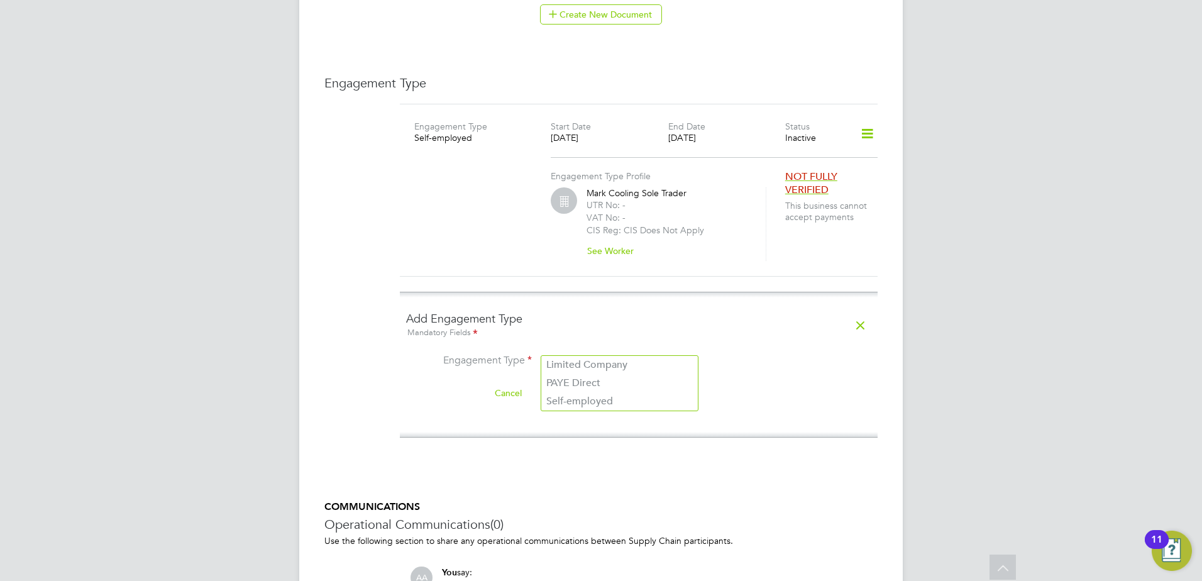
click at [593, 353] on input at bounding box center [619, 362] width 155 height 18
click at [591, 401] on li "Self-employed" at bounding box center [619, 401] width 156 height 18
type input "Self-employed"
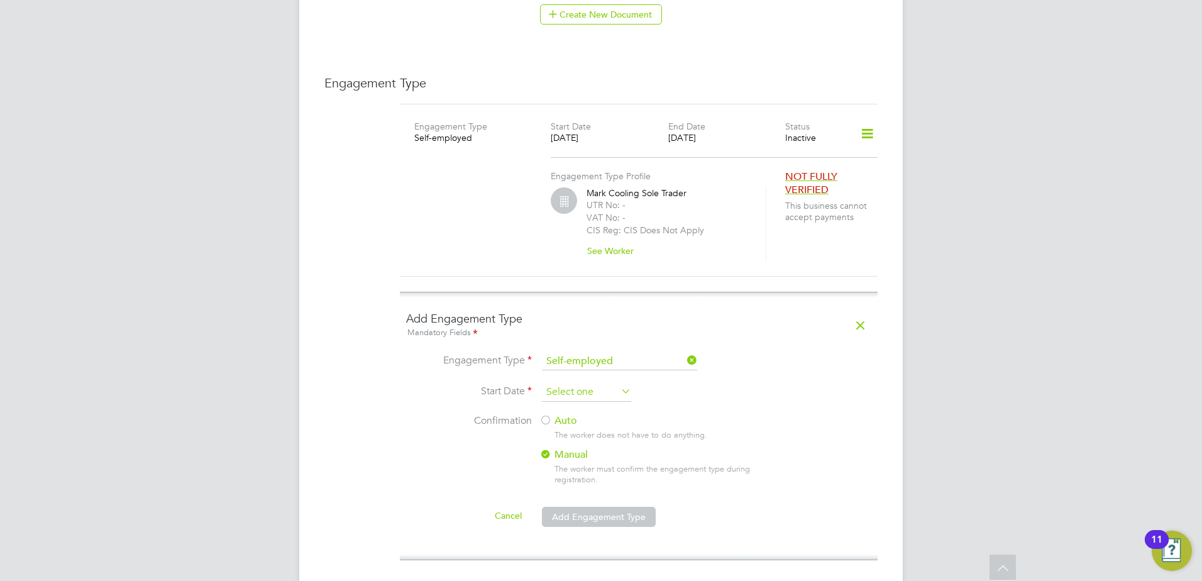
click at [584, 383] on input at bounding box center [586, 392] width 89 height 19
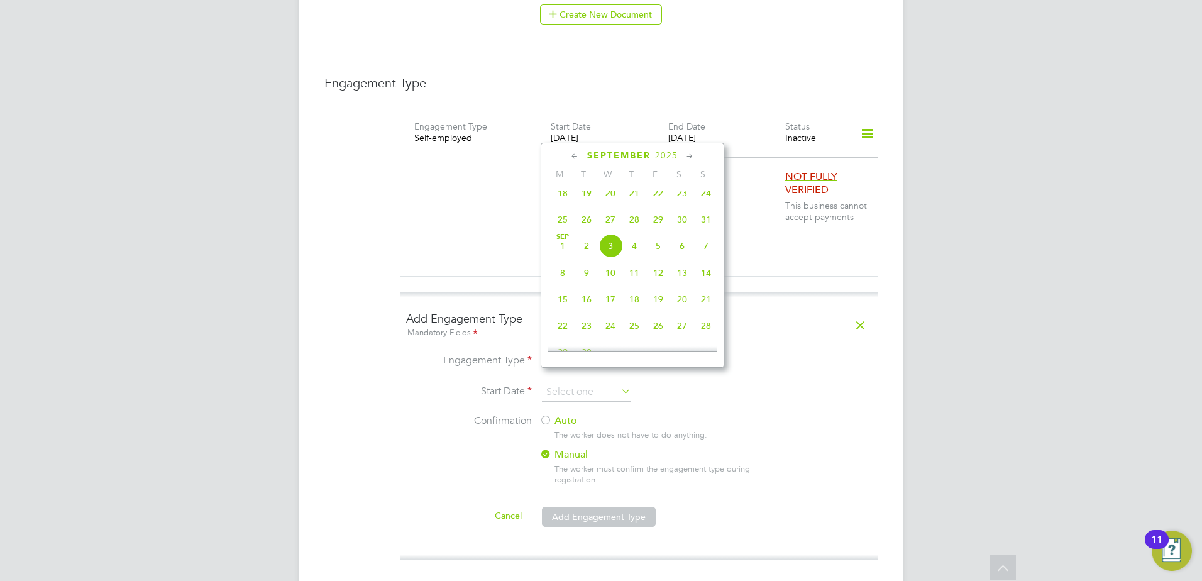
click at [572, 159] on icon at bounding box center [575, 157] width 12 height 14
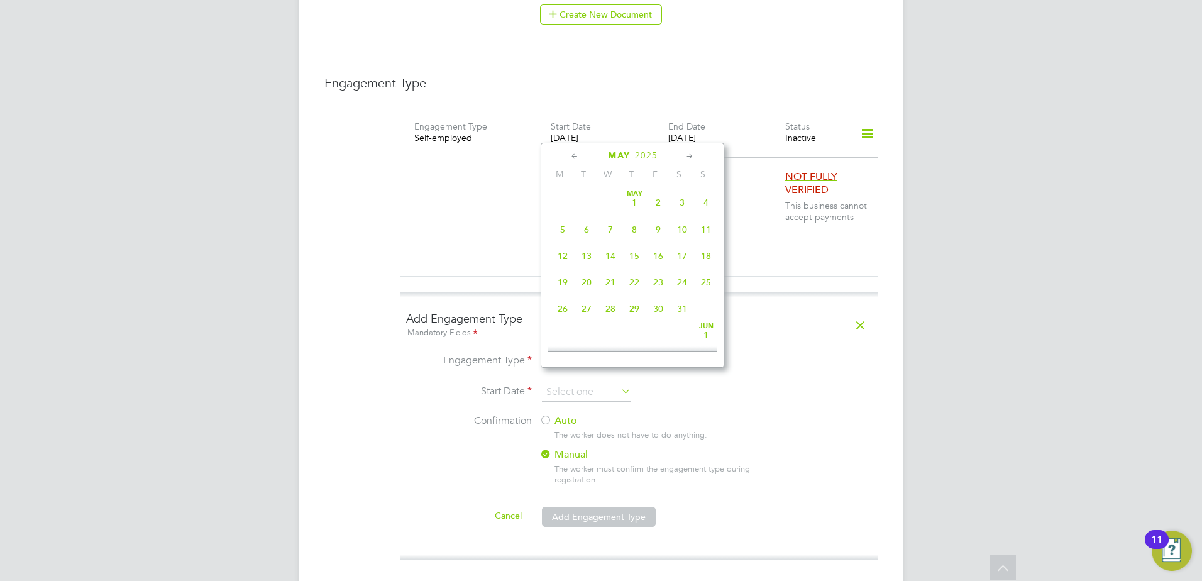
click at [572, 159] on icon at bounding box center [575, 157] width 12 height 14
click at [654, 310] on span "28" at bounding box center [658, 309] width 24 height 24
type input "[DATE]"
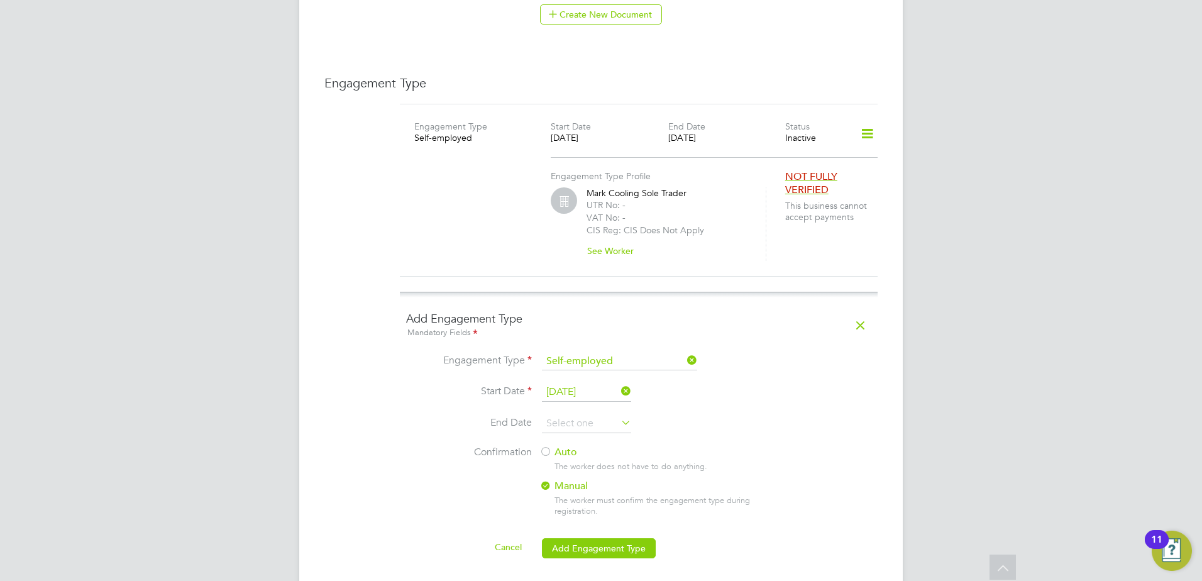
click at [618, 414] on icon at bounding box center [618, 423] width 0 height 18
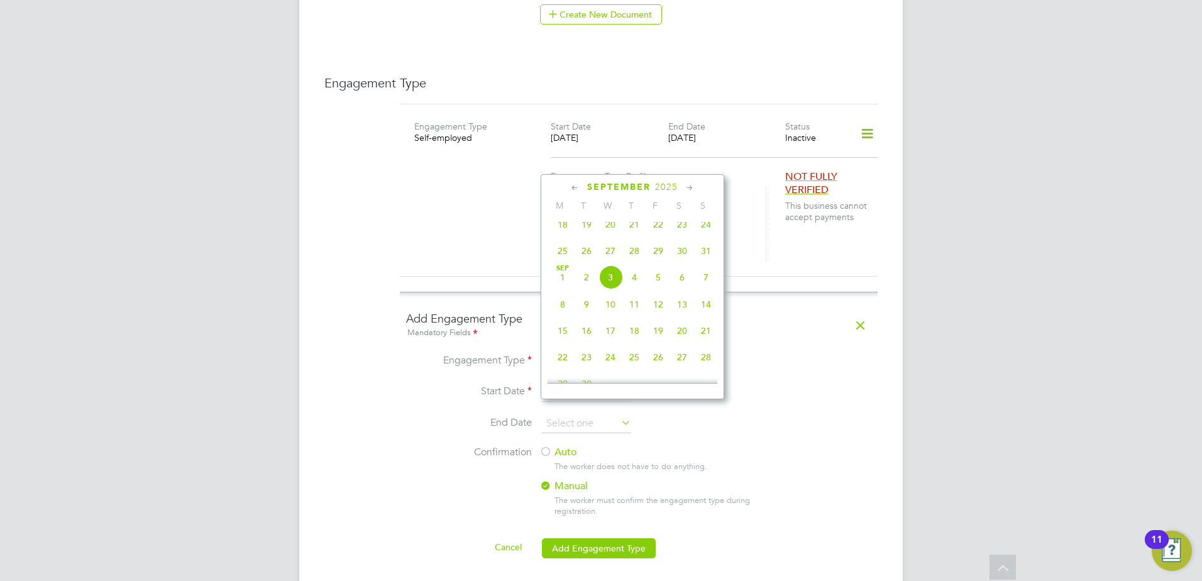
click at [568, 188] on div "September 2025" at bounding box center [632, 187] width 170 height 12
click at [569, 187] on icon at bounding box center [575, 188] width 12 height 14
click at [572, 186] on icon at bounding box center [575, 188] width 12 height 14
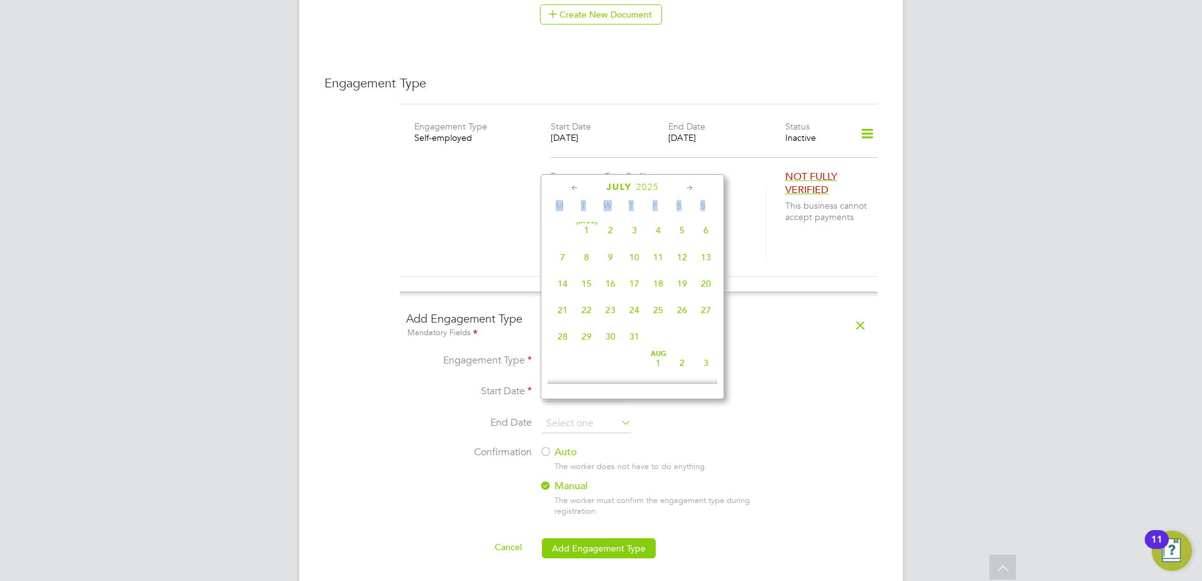
click at [572, 186] on icon at bounding box center [575, 188] width 12 height 14
click at [658, 268] on span "11" at bounding box center [658, 261] width 24 height 24
type input "[DATE]"
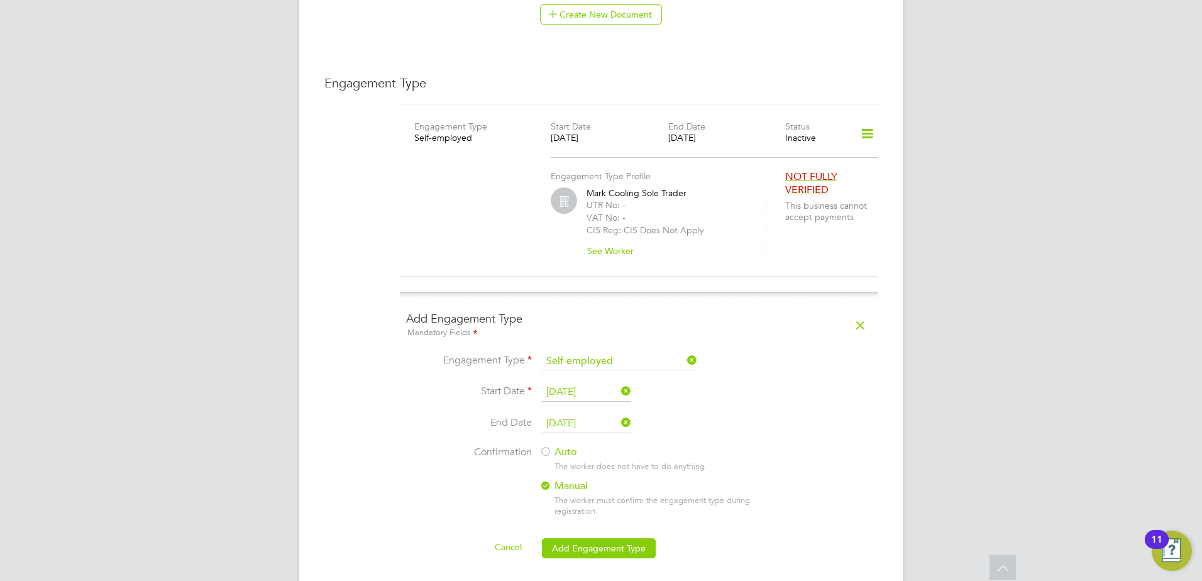
click at [540, 446] on div at bounding box center [545, 452] width 13 height 13
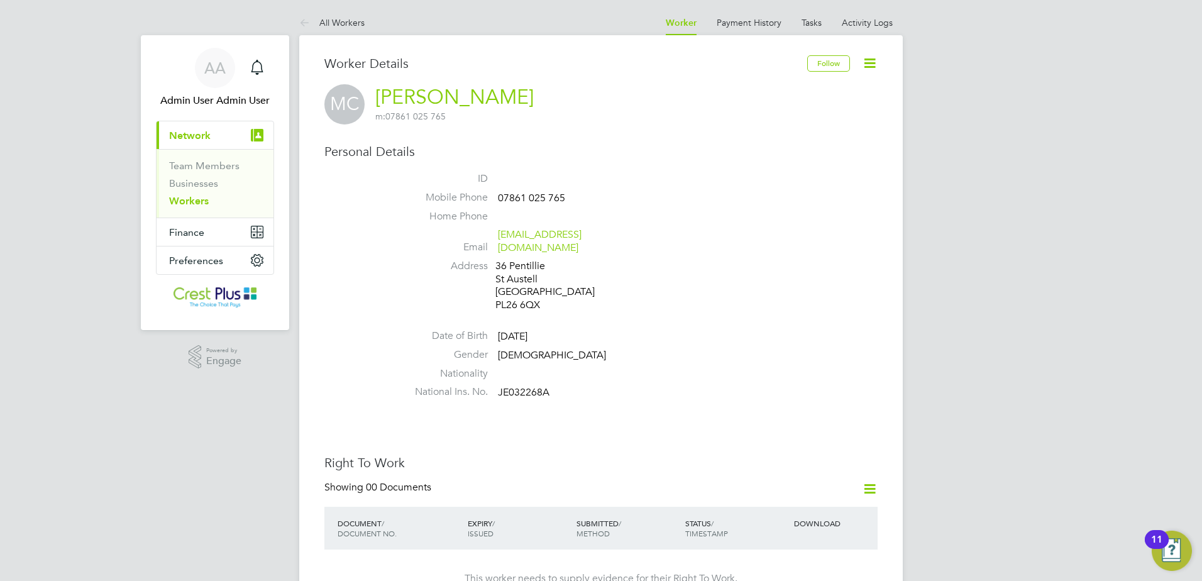
click at [192, 202] on link "Workers" at bounding box center [189, 201] width 40 height 12
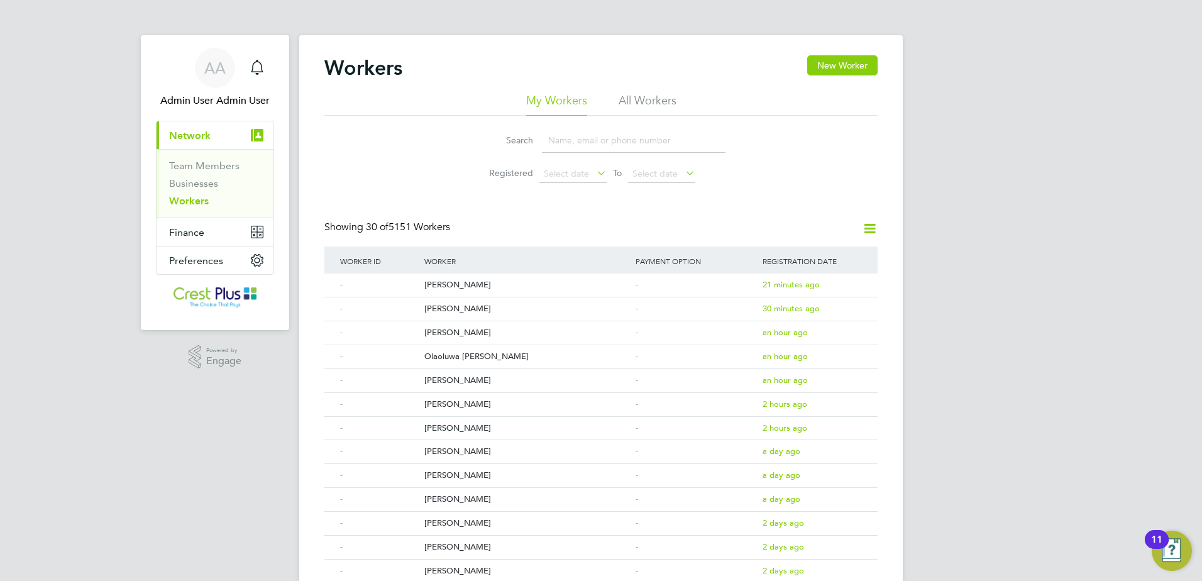
click at [589, 136] on input at bounding box center [634, 140] width 184 height 25
click at [645, 96] on li "All Workers" at bounding box center [647, 104] width 58 height 23
click at [605, 134] on input at bounding box center [634, 140] width 184 height 25
type input "cooling"
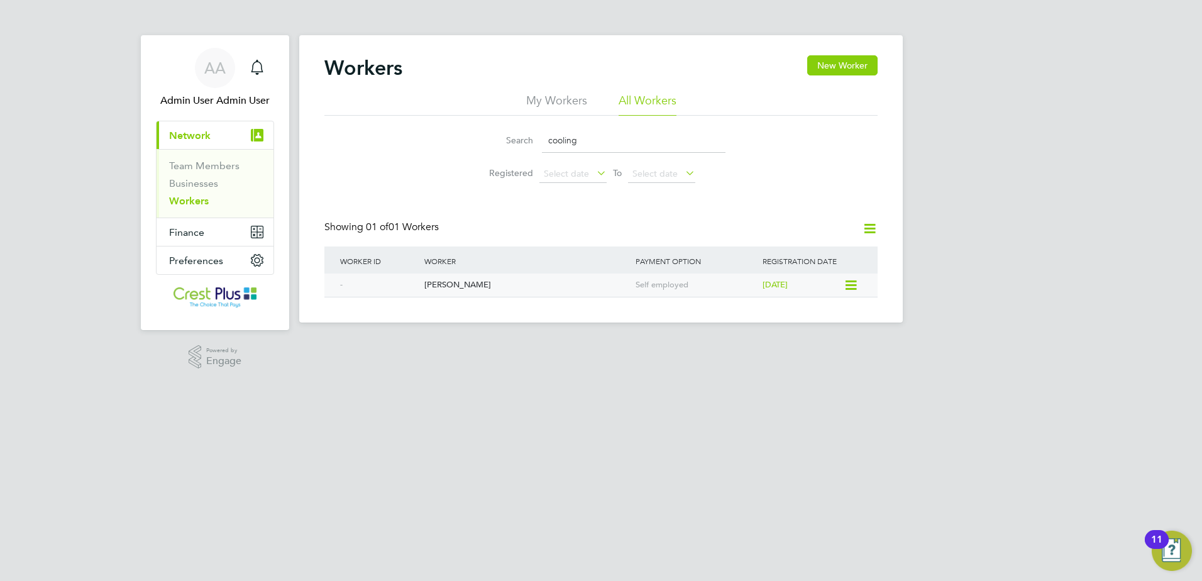
click at [453, 275] on div "Mark Cooling" at bounding box center [526, 284] width 211 height 23
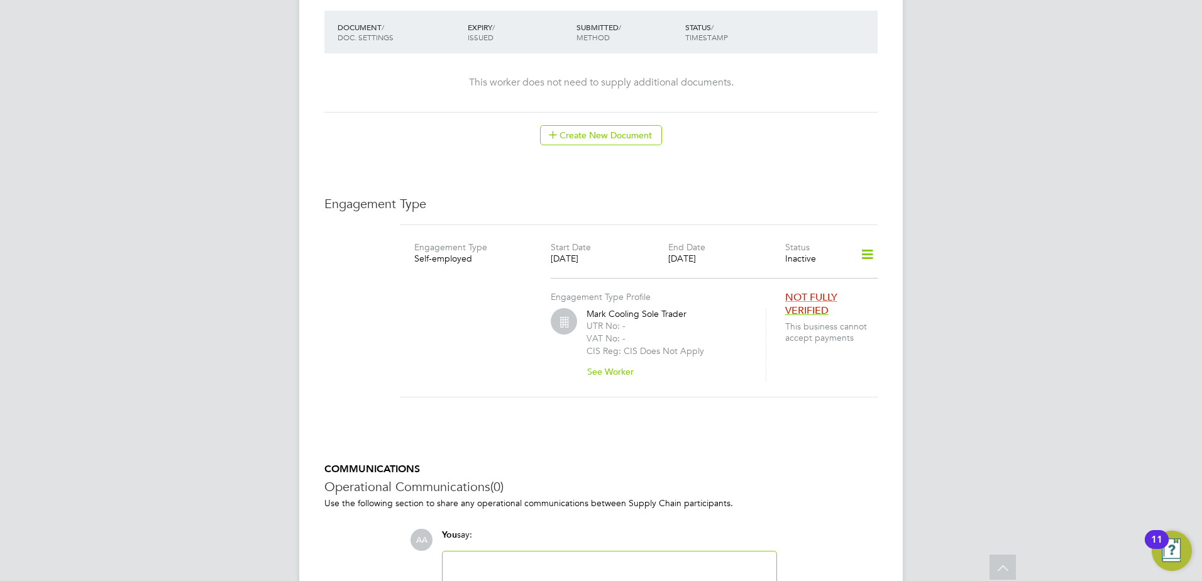
scroll to position [611, 0]
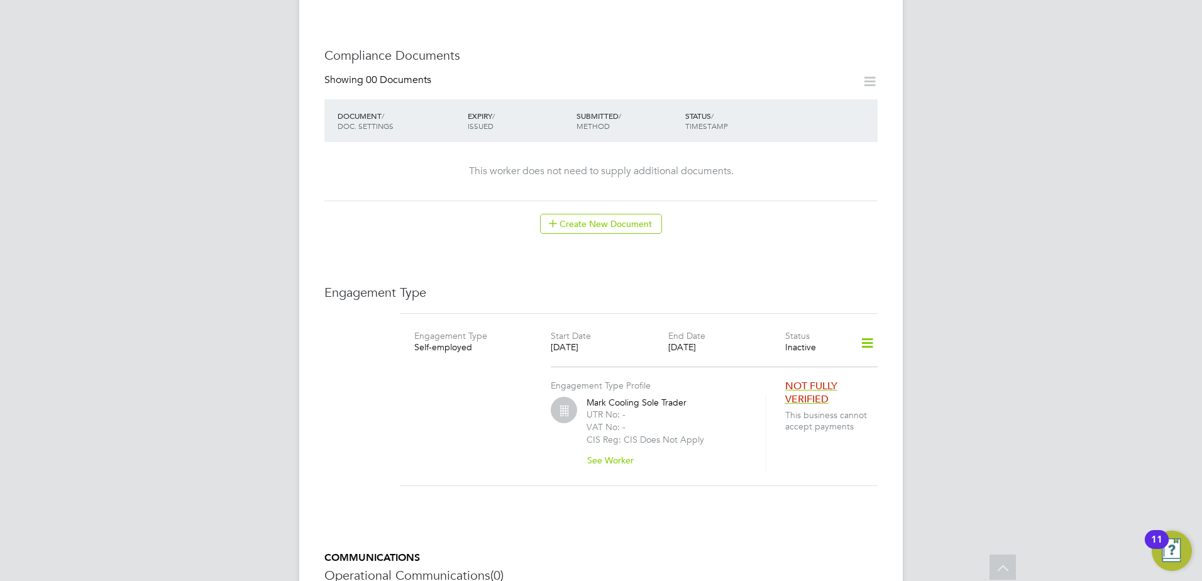
click at [868, 331] on icon at bounding box center [867, 343] width 22 height 29
click at [759, 381] on li "Add Engagement Type" at bounding box center [801, 385] width 144 height 18
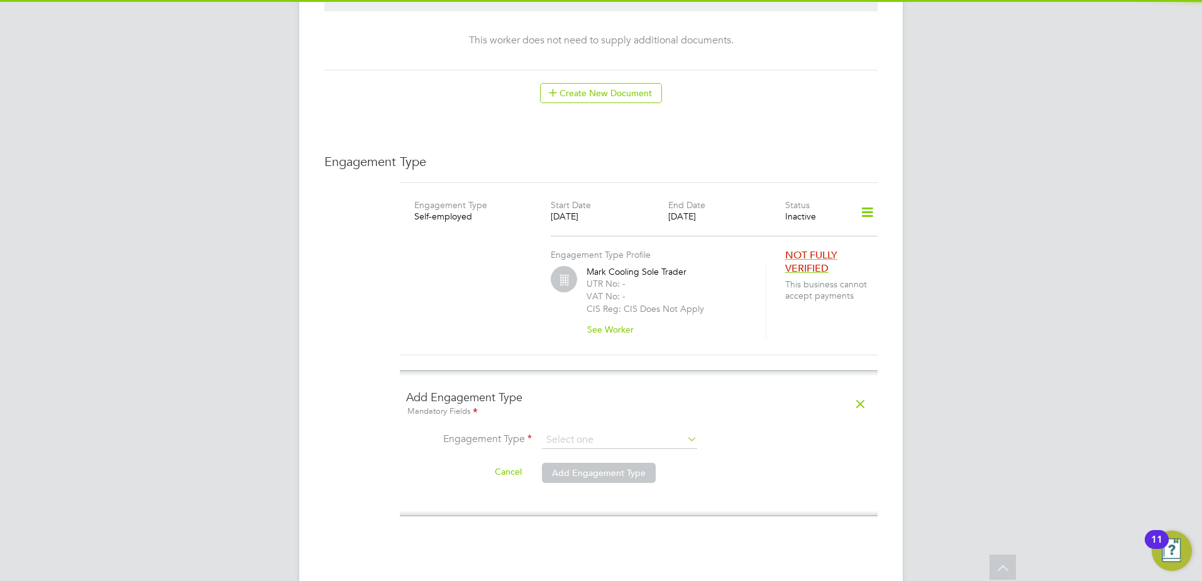
scroll to position [926, 0]
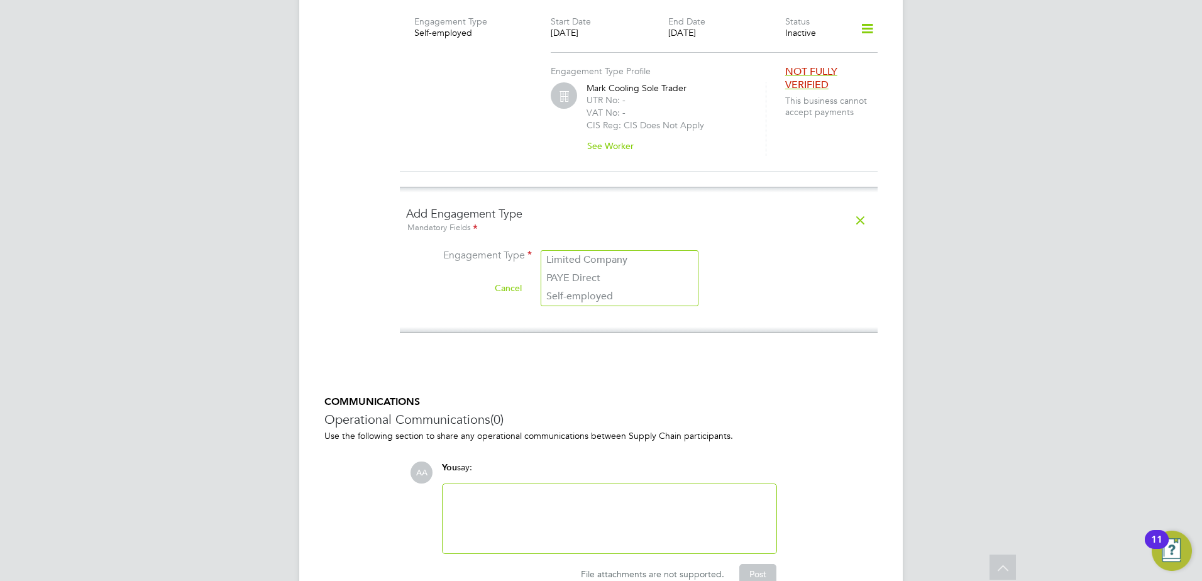
click at [601, 248] on input at bounding box center [619, 257] width 155 height 18
click at [583, 297] on li "Self-employed" at bounding box center [619, 296] width 156 height 18
type input "Self-employed"
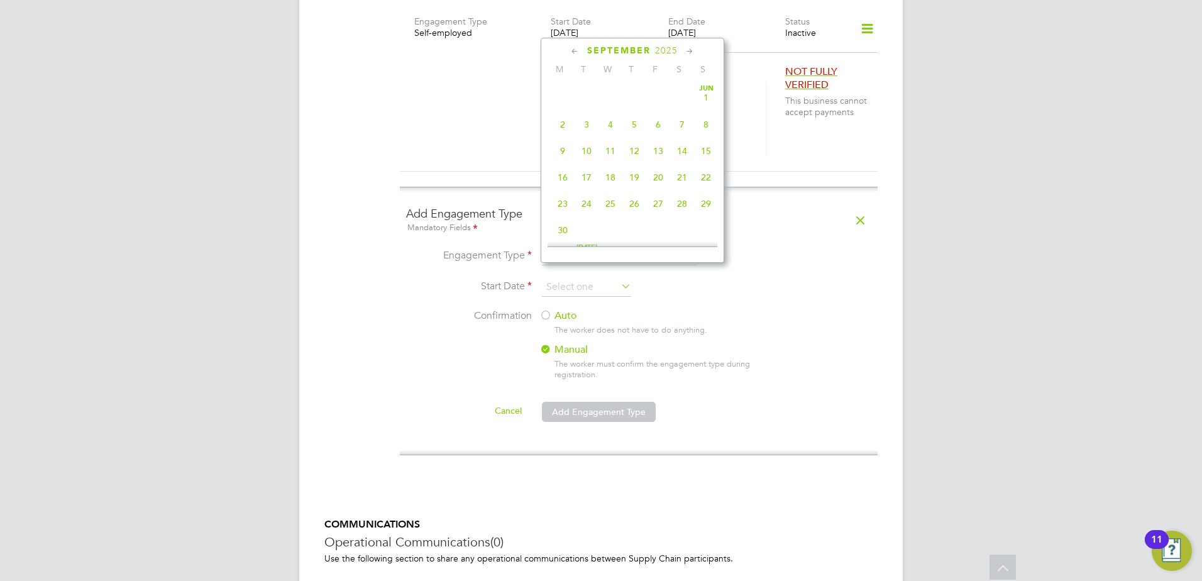
scroll to position [381, 0]
click at [580, 278] on input at bounding box center [586, 287] width 89 height 19
click at [552, 309] on label "Auto" at bounding box center [652, 315] width 226 height 13
click at [569, 278] on input at bounding box center [586, 287] width 89 height 19
click at [574, 53] on icon at bounding box center [575, 52] width 12 height 14
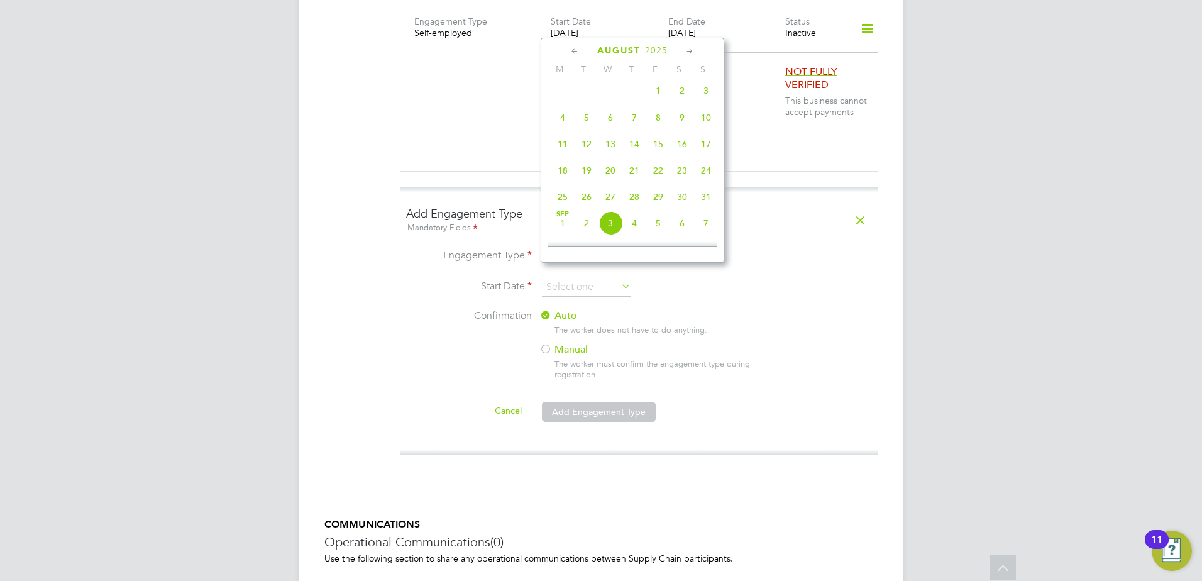
click at [574, 53] on icon at bounding box center [575, 52] width 12 height 14
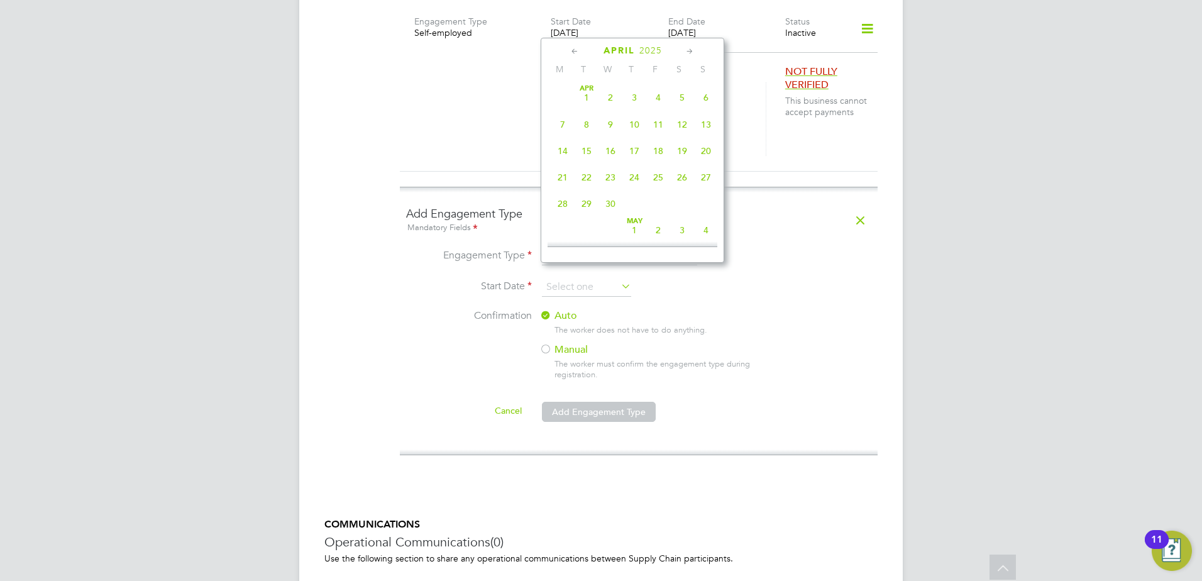
click at [574, 53] on icon at bounding box center [575, 52] width 12 height 14
click at [661, 205] on span "28" at bounding box center [658, 204] width 24 height 24
type input "[DATE]"
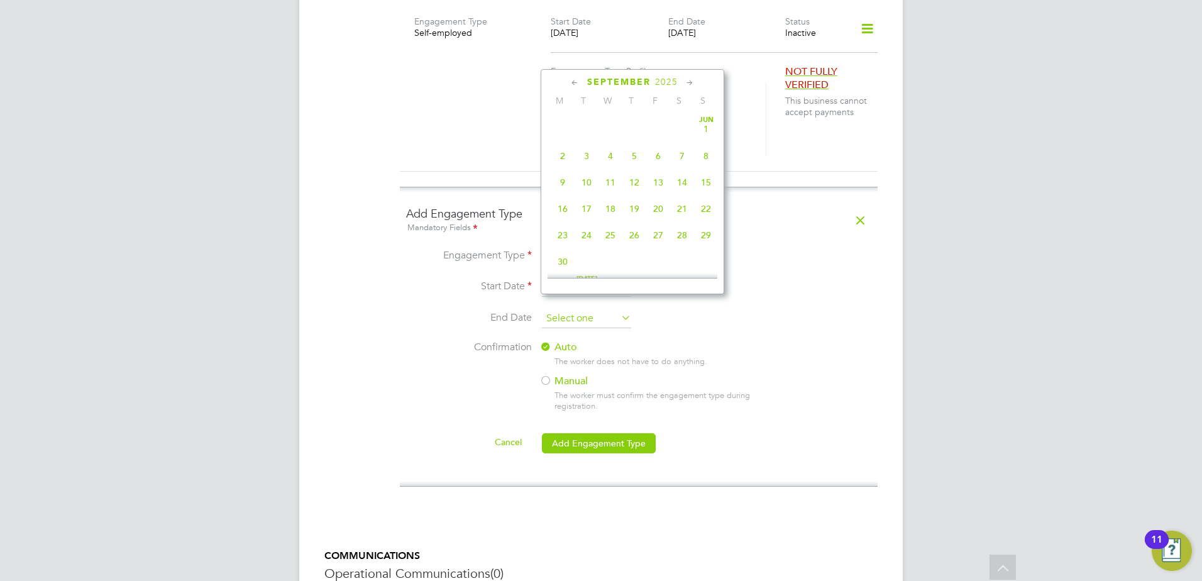
click at [595, 314] on input at bounding box center [586, 318] width 89 height 19
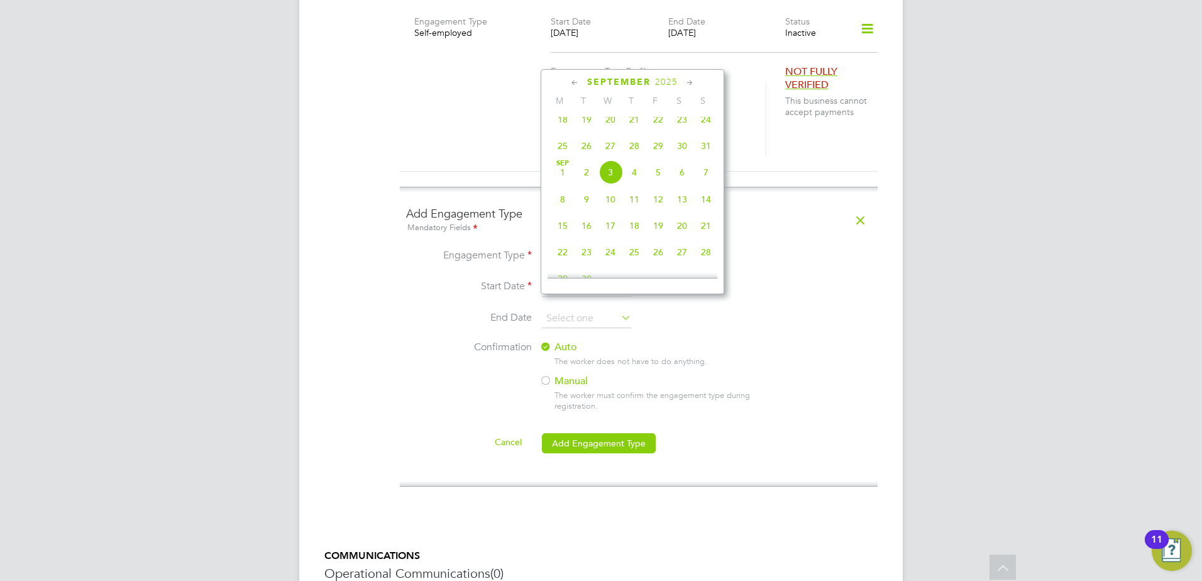
click at [578, 85] on icon at bounding box center [575, 83] width 12 height 14
click at [576, 84] on icon at bounding box center [575, 83] width 12 height 14
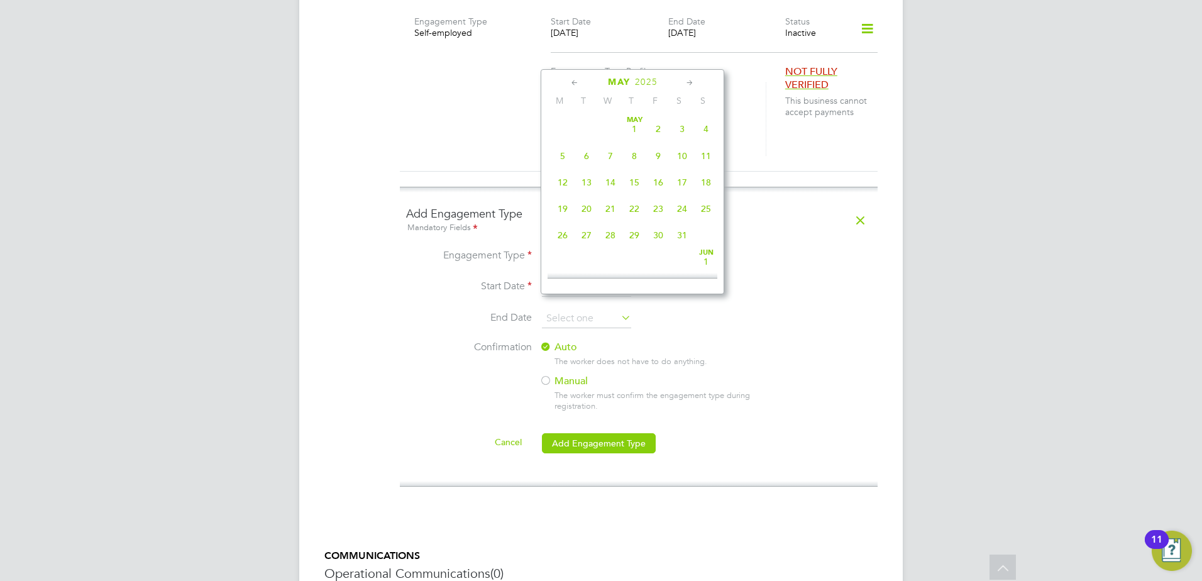
click at [574, 85] on icon at bounding box center [575, 83] width 12 height 14
click at [657, 156] on span "11" at bounding box center [658, 156] width 24 height 24
type input "[DATE]"
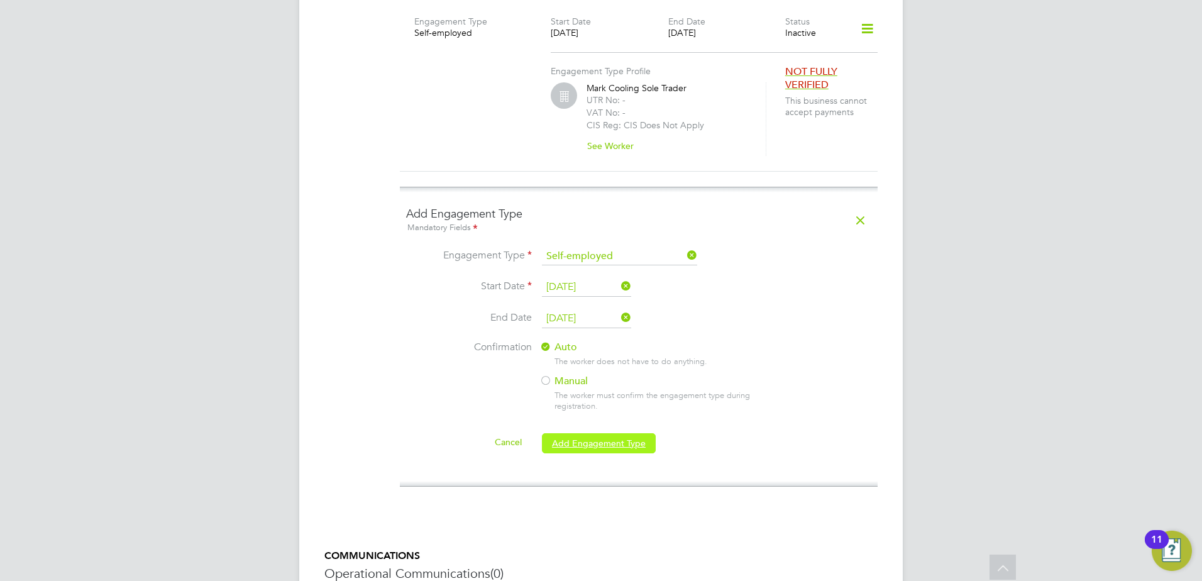
click at [568, 433] on button "Add Engagement Type" at bounding box center [599, 443] width 114 height 20
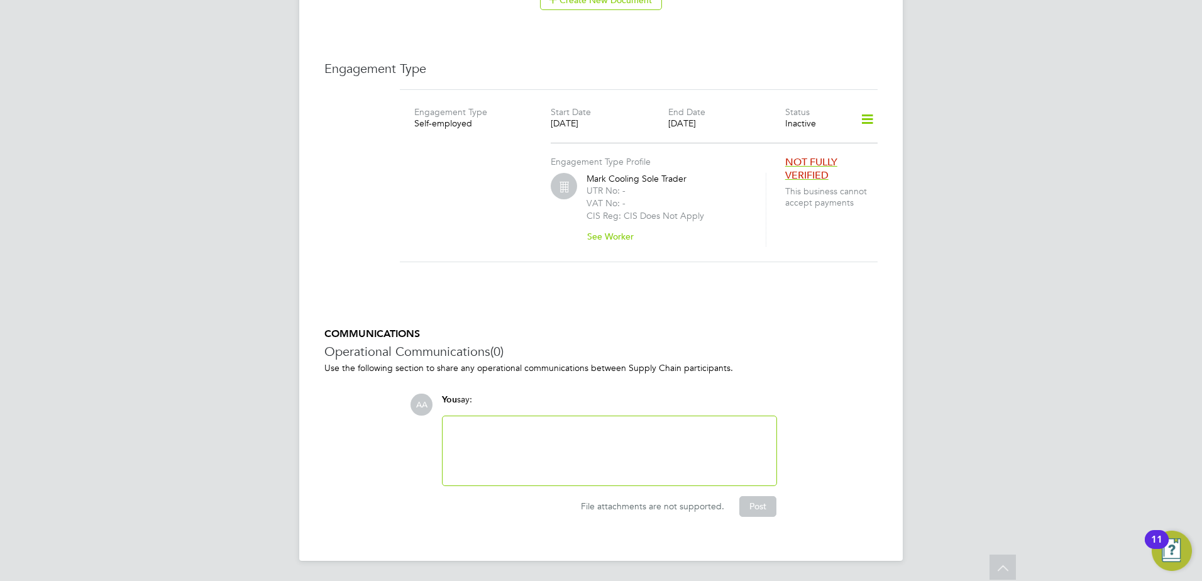
scroll to position [821, 0]
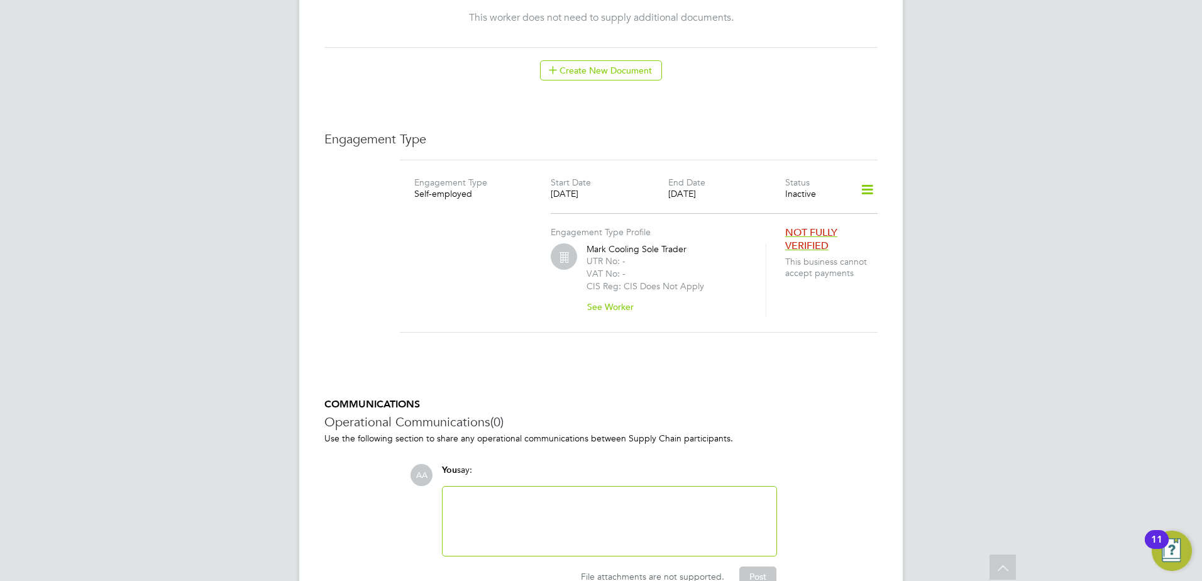
scroll to position [821, 0]
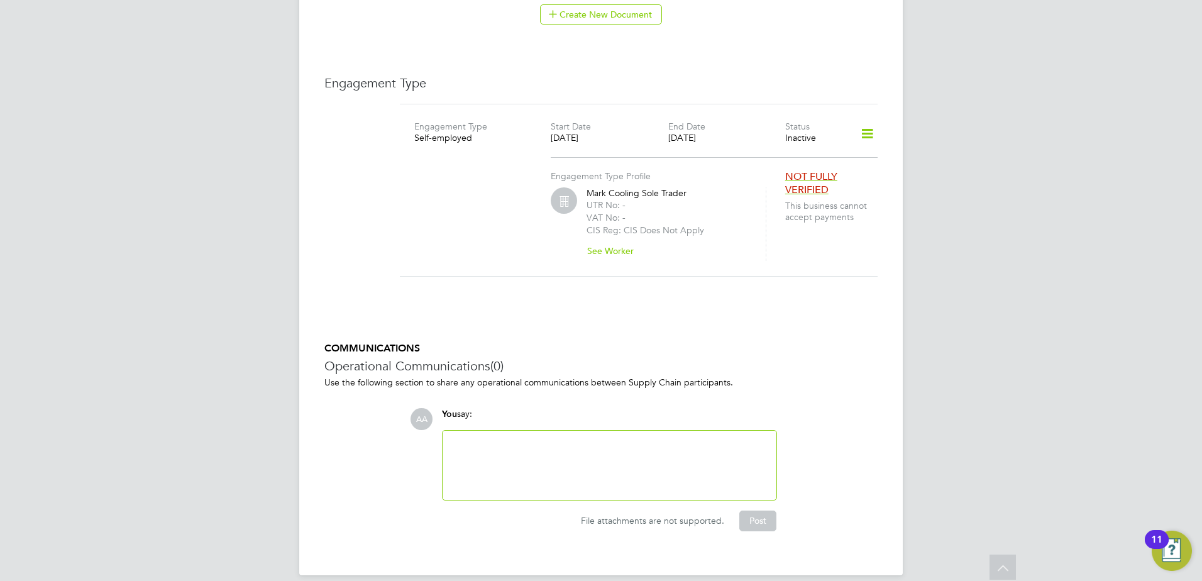
click at [869, 124] on icon at bounding box center [867, 133] width 22 height 29
click at [813, 156] on li "Edit Engagement Type" at bounding box center [801, 158] width 144 height 18
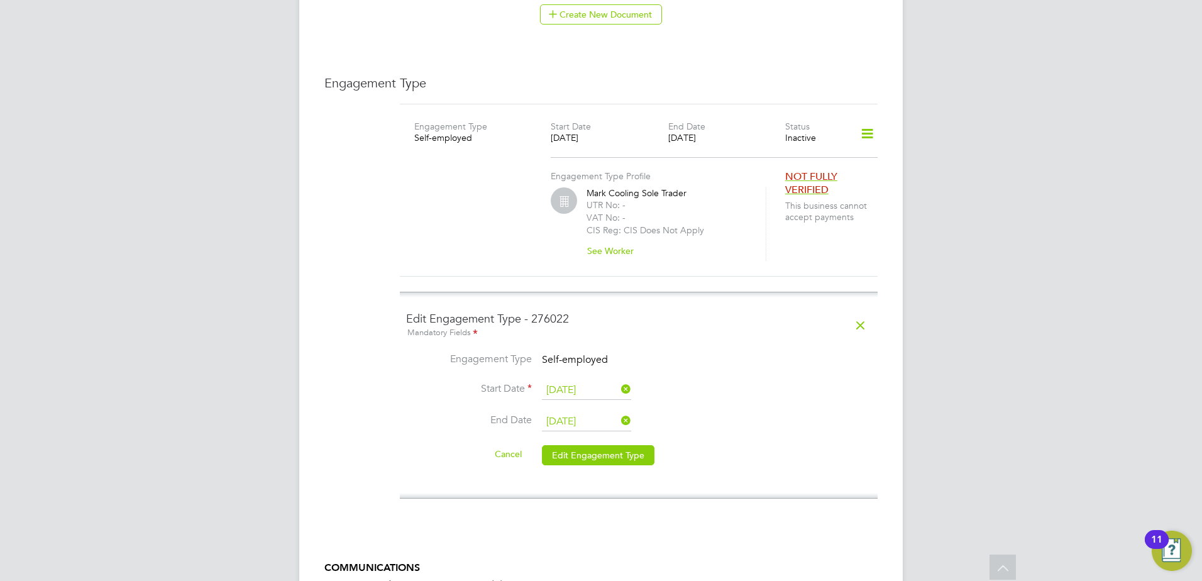
click at [618, 380] on icon at bounding box center [618, 389] width 0 height 18
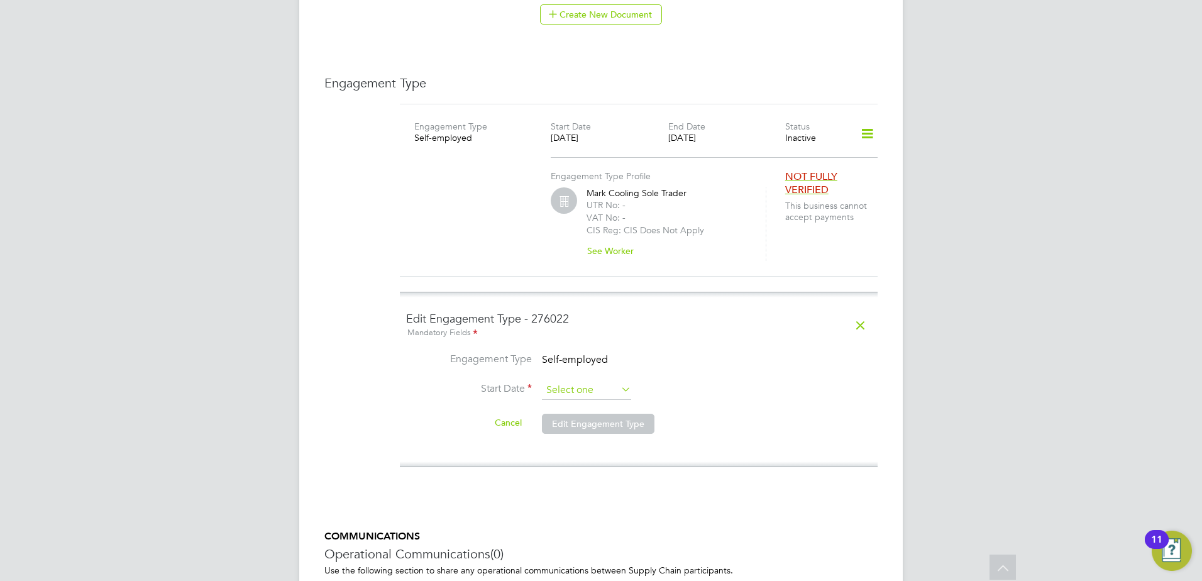
scroll to position [490, 0]
click at [603, 381] on input at bounding box center [586, 390] width 89 height 19
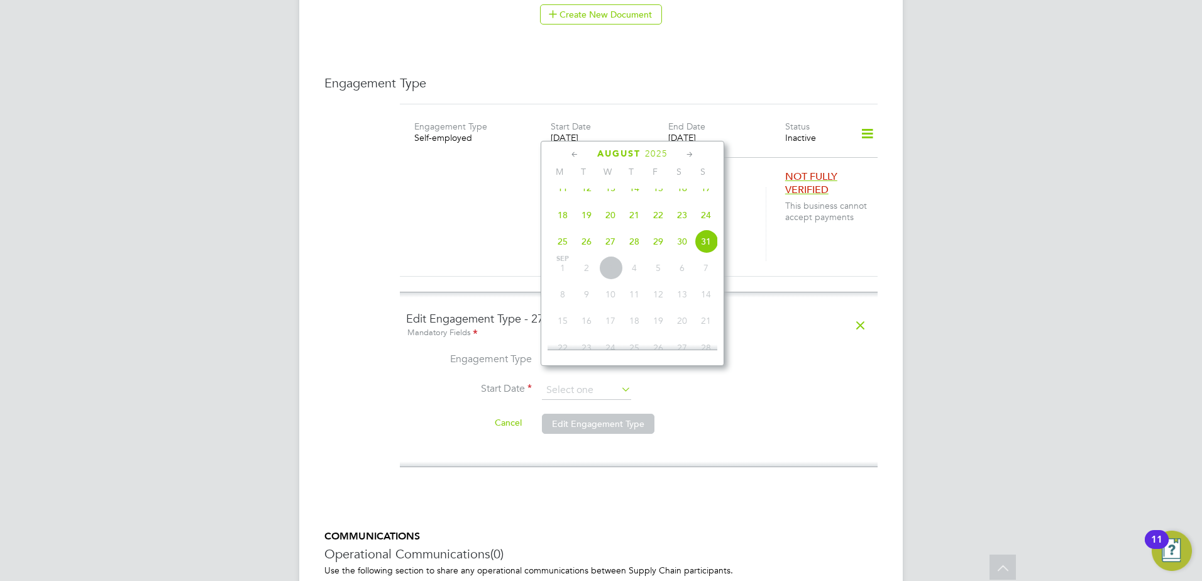
click at [574, 155] on icon at bounding box center [575, 155] width 12 height 14
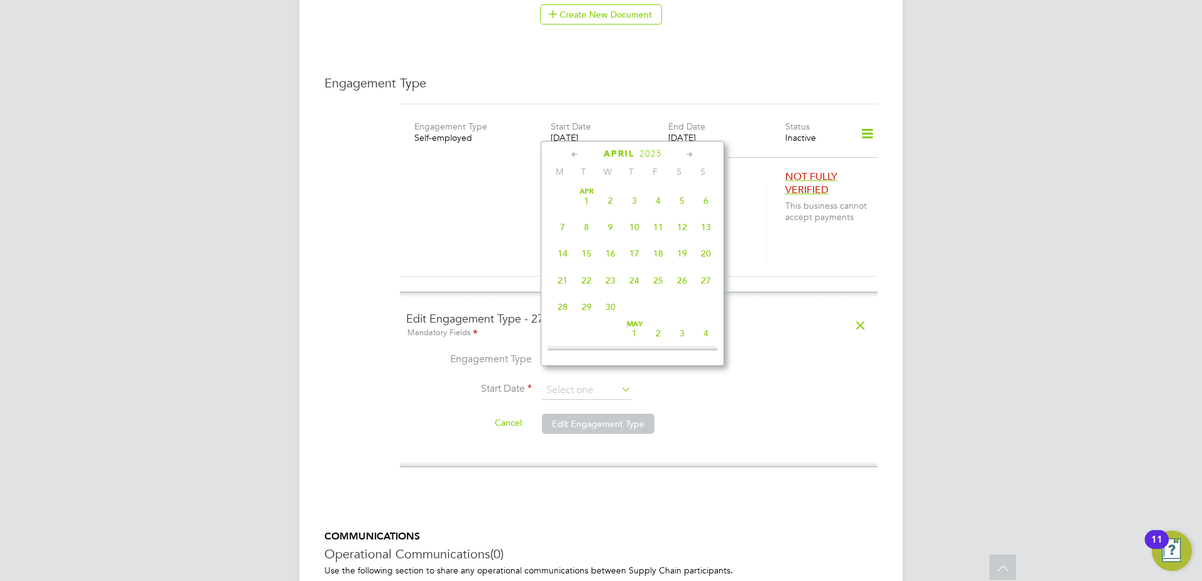
click at [574, 155] on icon at bounding box center [575, 155] width 12 height 14
click at [661, 310] on span "28" at bounding box center [658, 307] width 24 height 24
type input "28 Feb 2025"
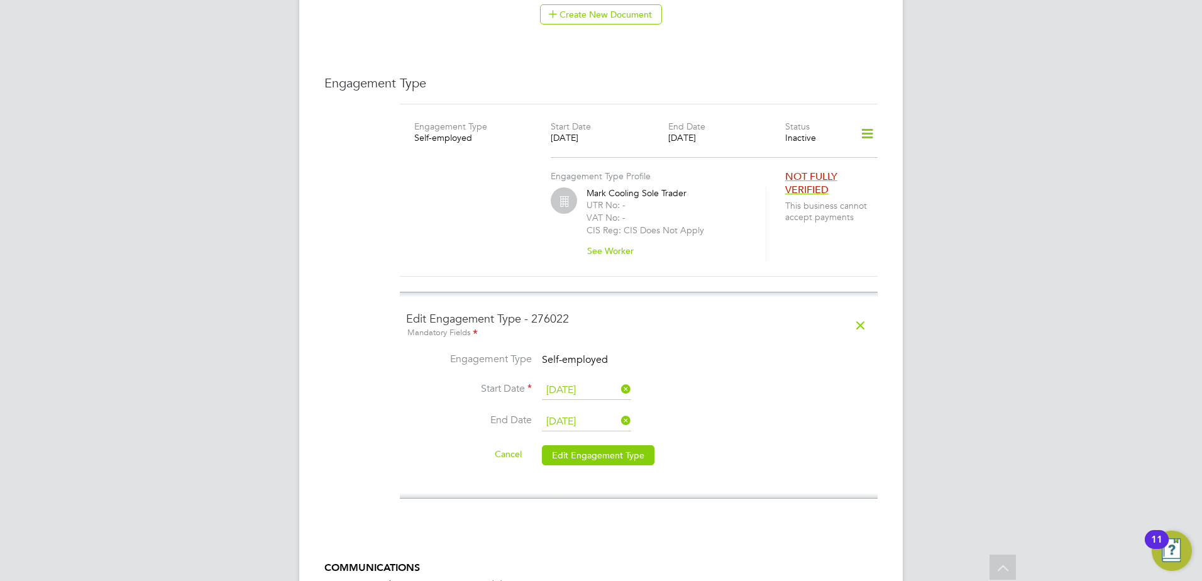
click at [618, 412] on icon at bounding box center [618, 421] width 0 height 18
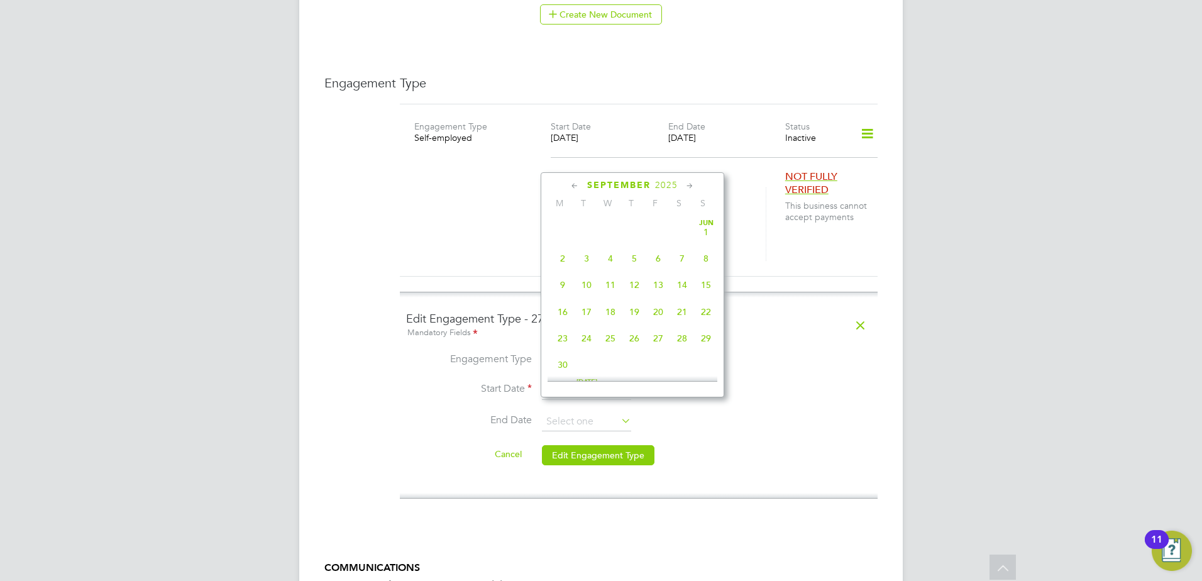
scroll to position [381, 0]
click at [573, 187] on icon at bounding box center [575, 186] width 12 height 14
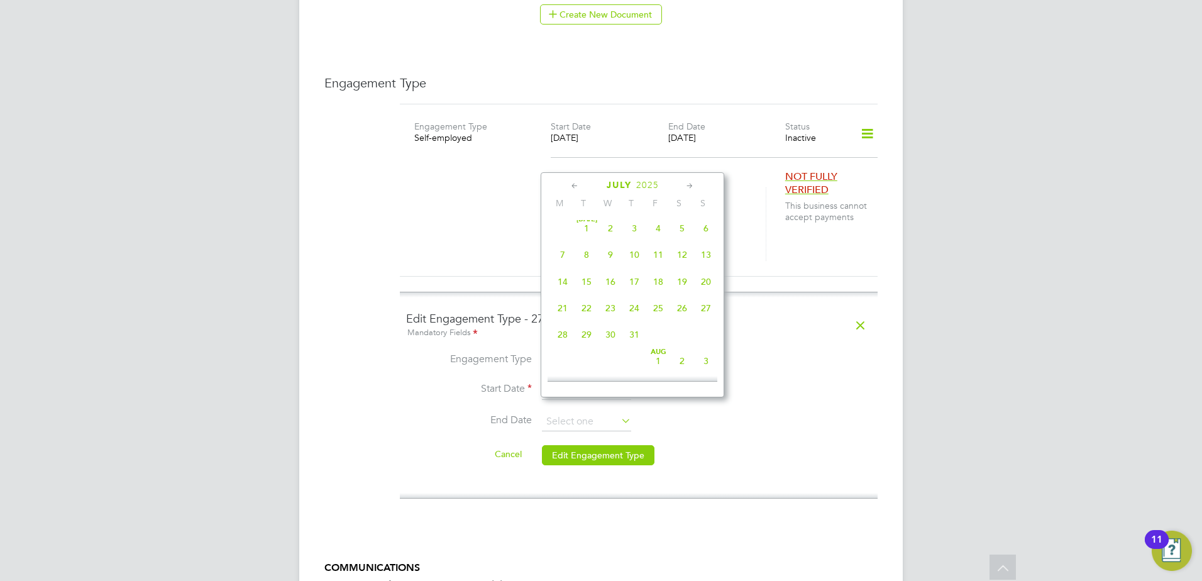
scroll to position [0, 0]
click at [573, 187] on icon at bounding box center [575, 186] width 12 height 14
click at [659, 257] on span "11" at bounding box center [658, 258] width 24 height 24
type input "11 Apr 2025"
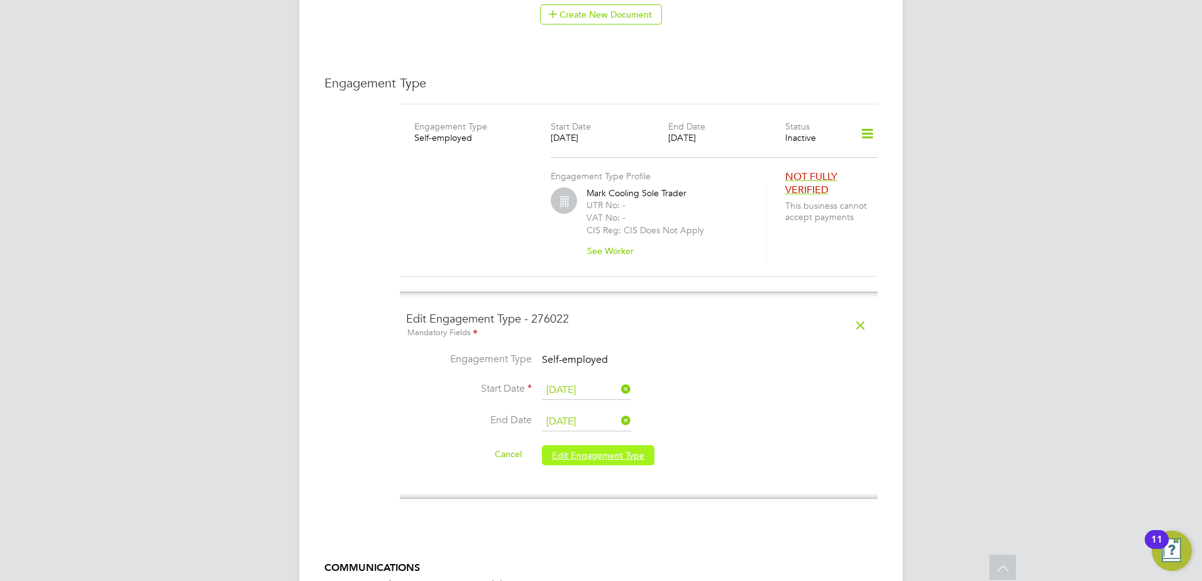
click at [616, 445] on button "Edit Engagement Type" at bounding box center [598, 455] width 112 height 20
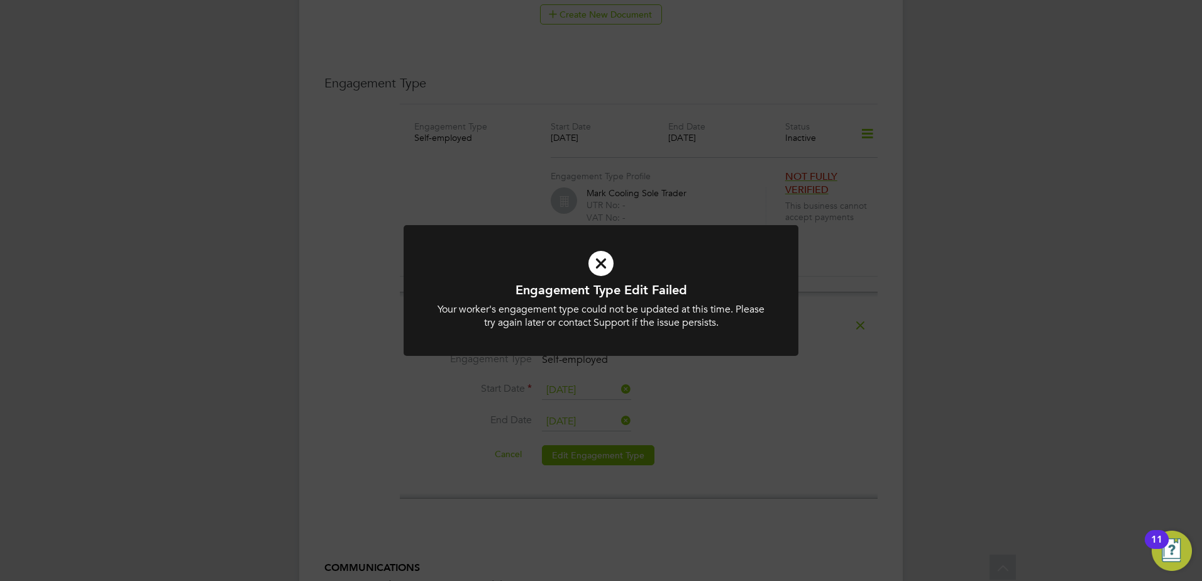
click at [732, 405] on div "Engagement Type Edit Failed Your worker's engagement type could not be updated …" at bounding box center [601, 290] width 1202 height 581
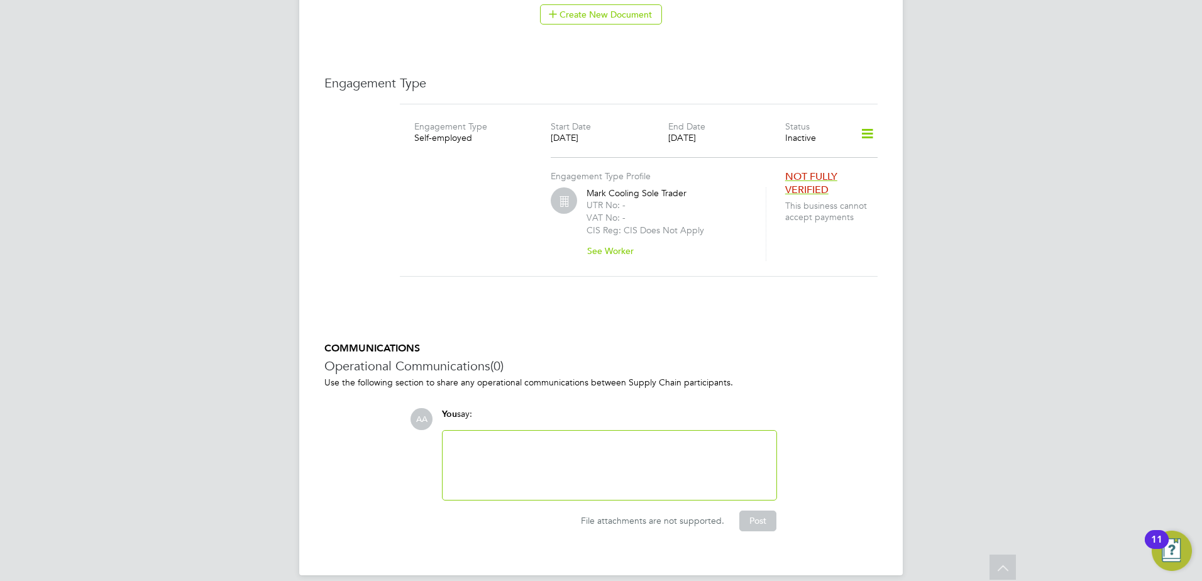
scroll to position [297, 0]
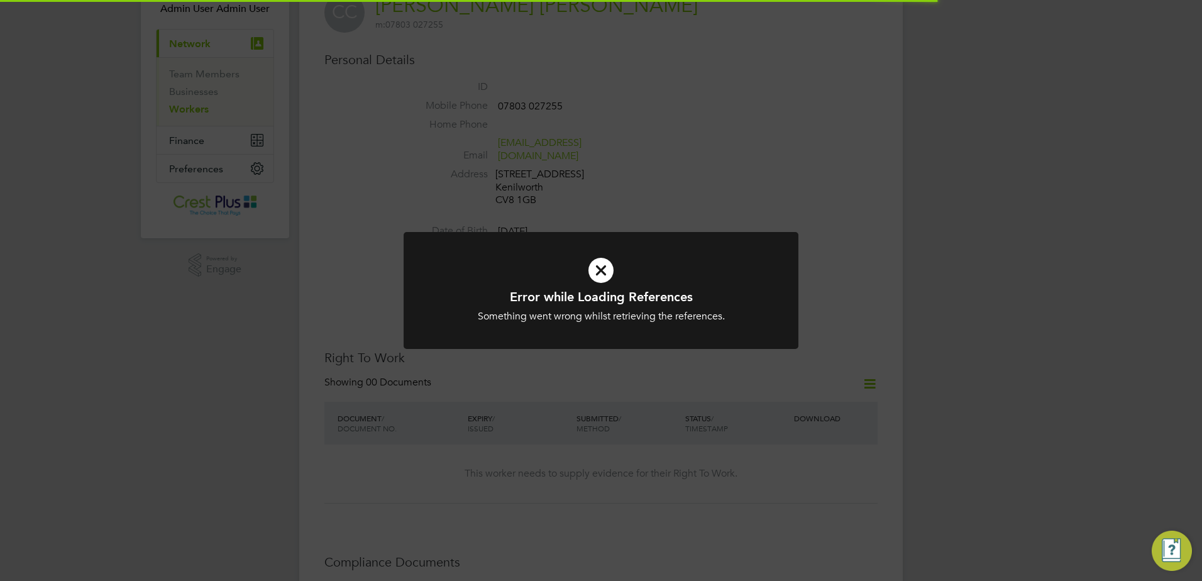
scroll to position [209, 0]
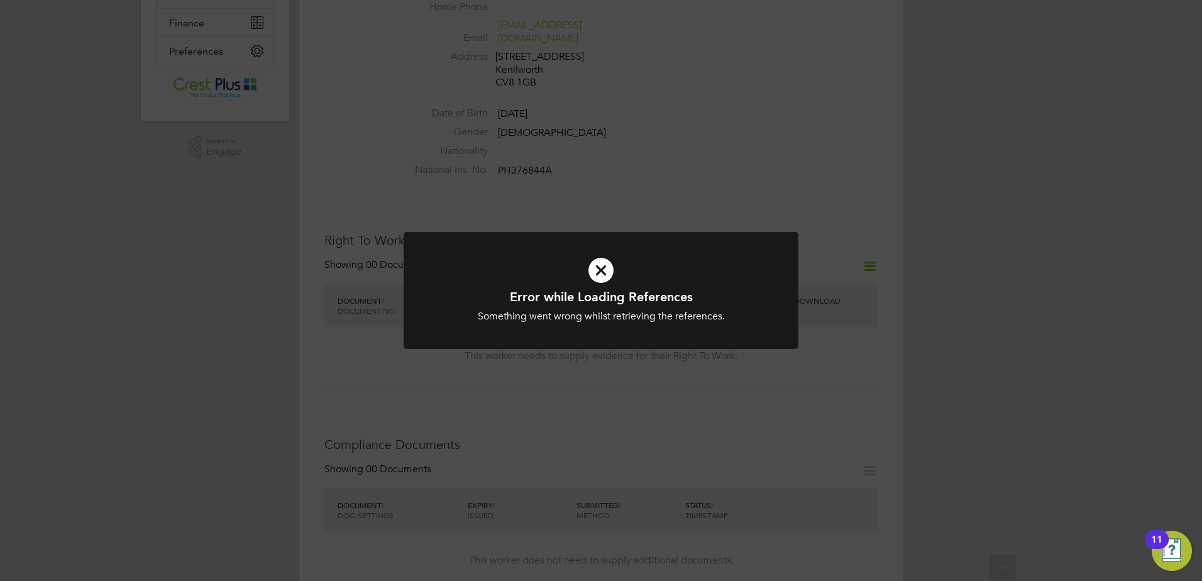
click at [337, 358] on div "Error while Loading References Something went wrong whilst retrieving the refer…" at bounding box center [601, 290] width 1202 height 581
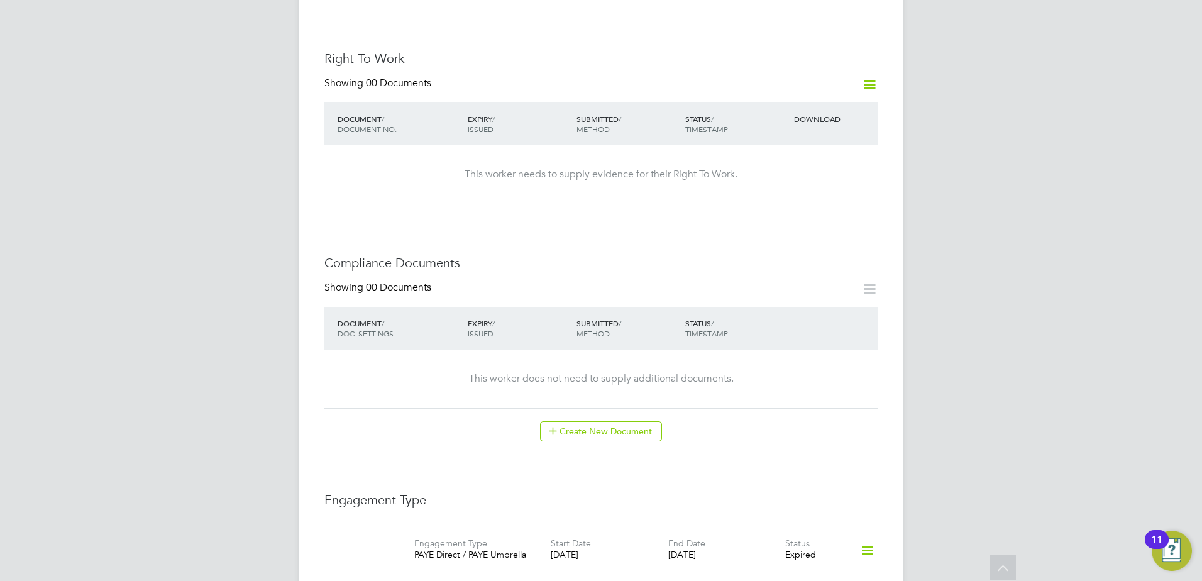
scroll to position [524, 0]
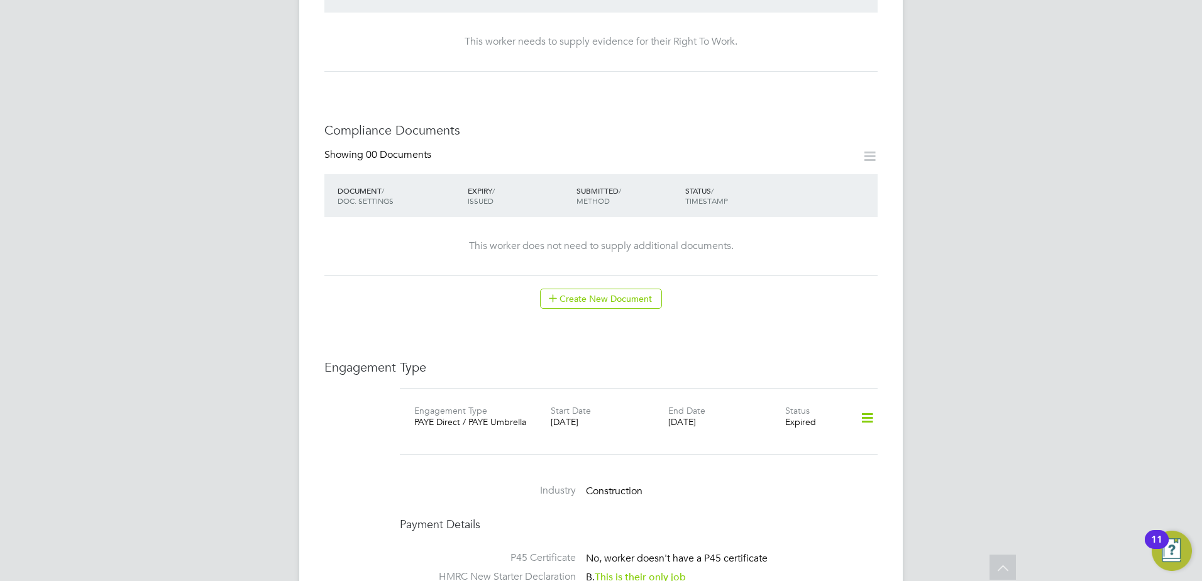
click at [869, 403] on icon at bounding box center [867, 417] width 22 height 29
click at [784, 441] on li "Edit Engagement Type" at bounding box center [801, 442] width 144 height 18
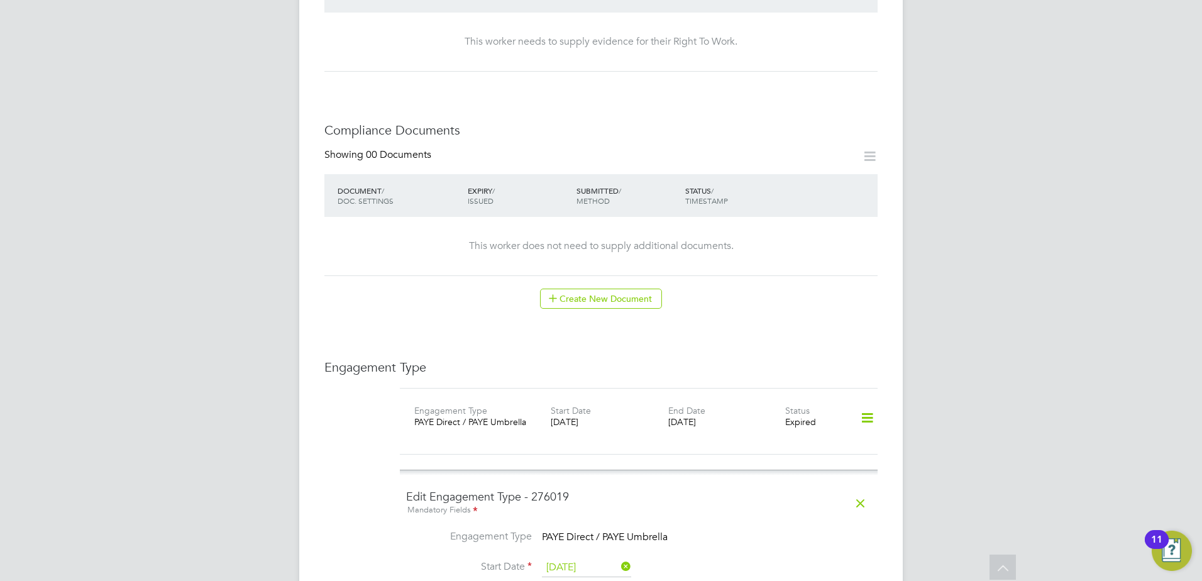
scroll to position [628, 0]
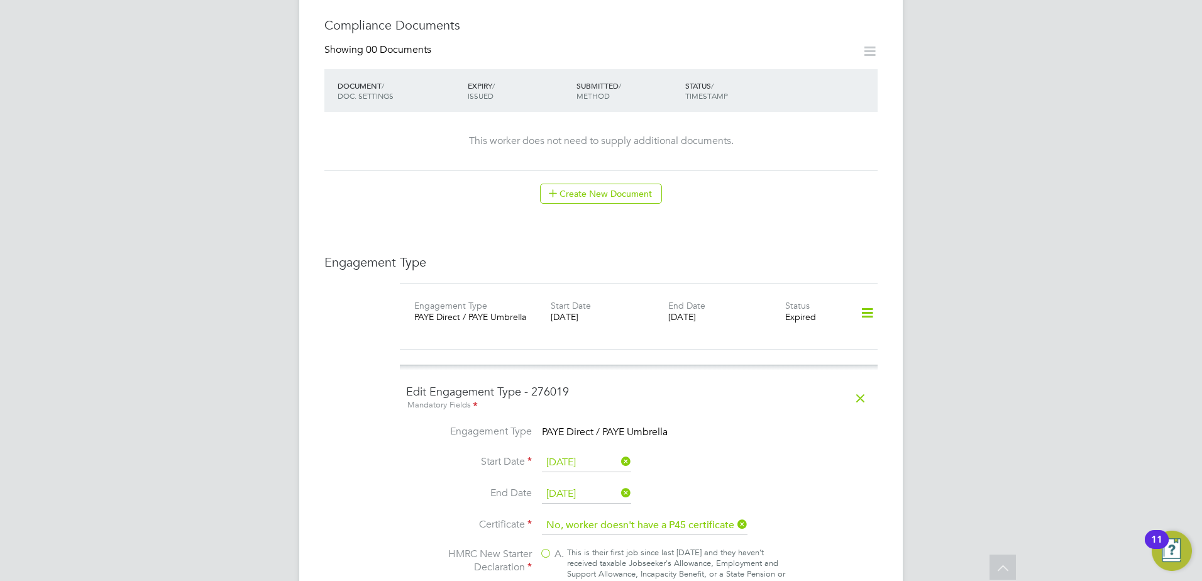
click at [618, 452] on icon at bounding box center [618, 461] width 0 height 18
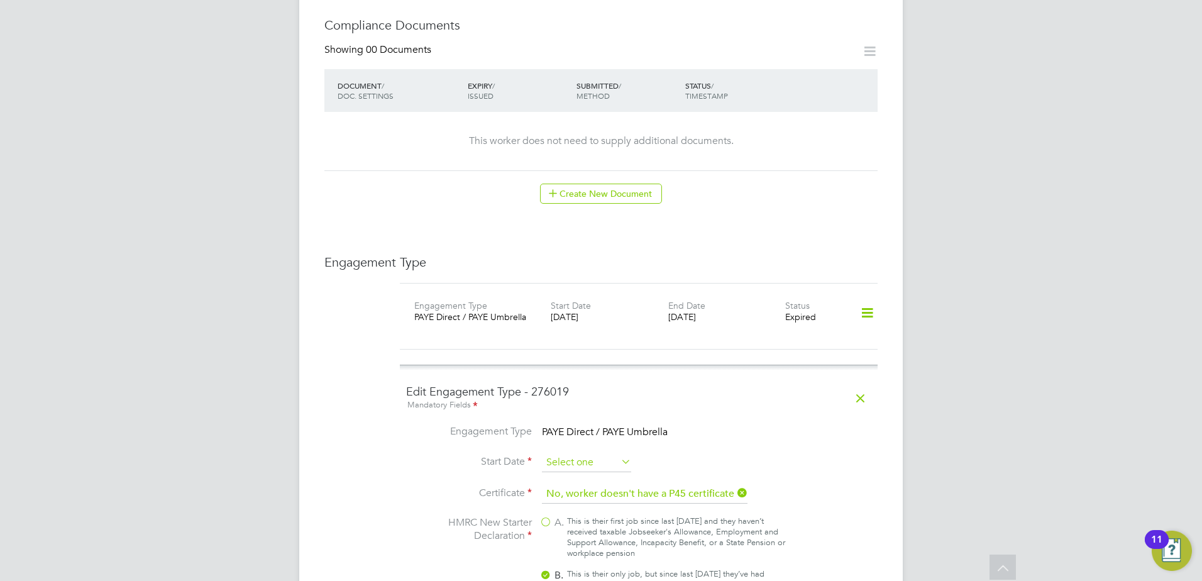
click at [585, 453] on input at bounding box center [586, 462] width 89 height 19
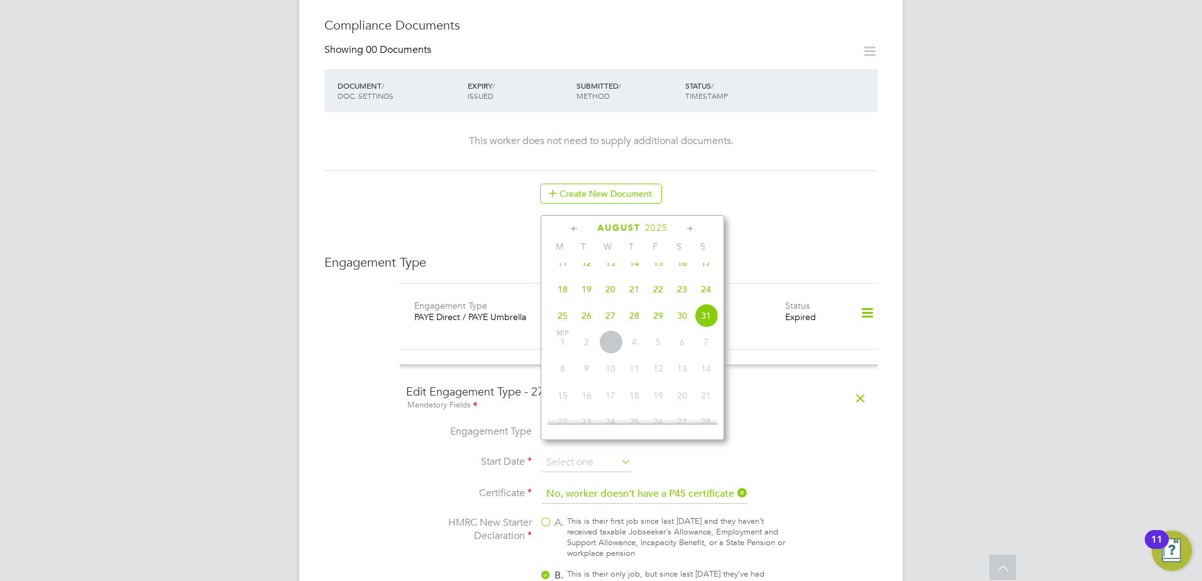
click at [566, 229] on div "[DATE]" at bounding box center [632, 228] width 170 height 12
click at [573, 229] on icon at bounding box center [575, 229] width 12 height 14
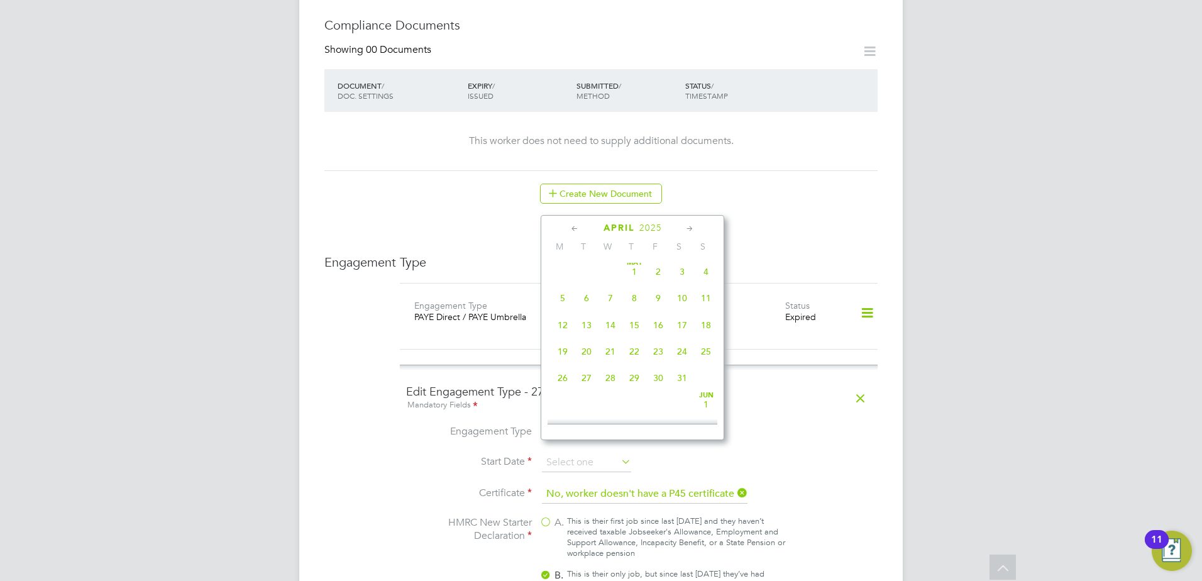
scroll to position [0, 0]
click at [573, 229] on icon at bounding box center [575, 229] width 12 height 14
click at [564, 380] on span "24" at bounding box center [563, 381] width 24 height 24
type input "[DATE]"
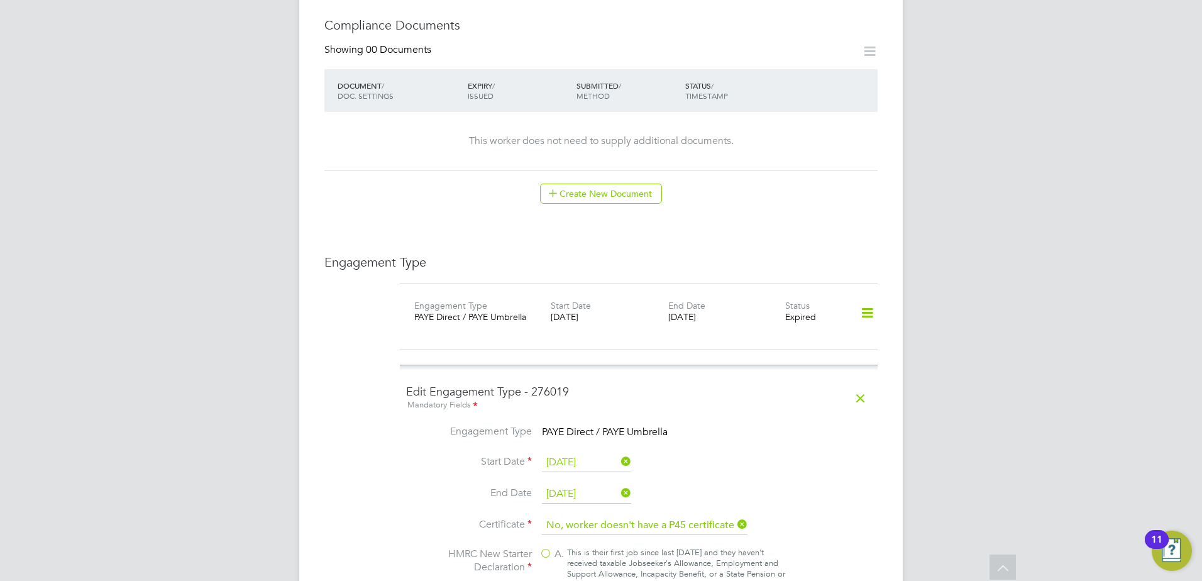
click at [618, 484] on icon at bounding box center [618, 493] width 0 height 18
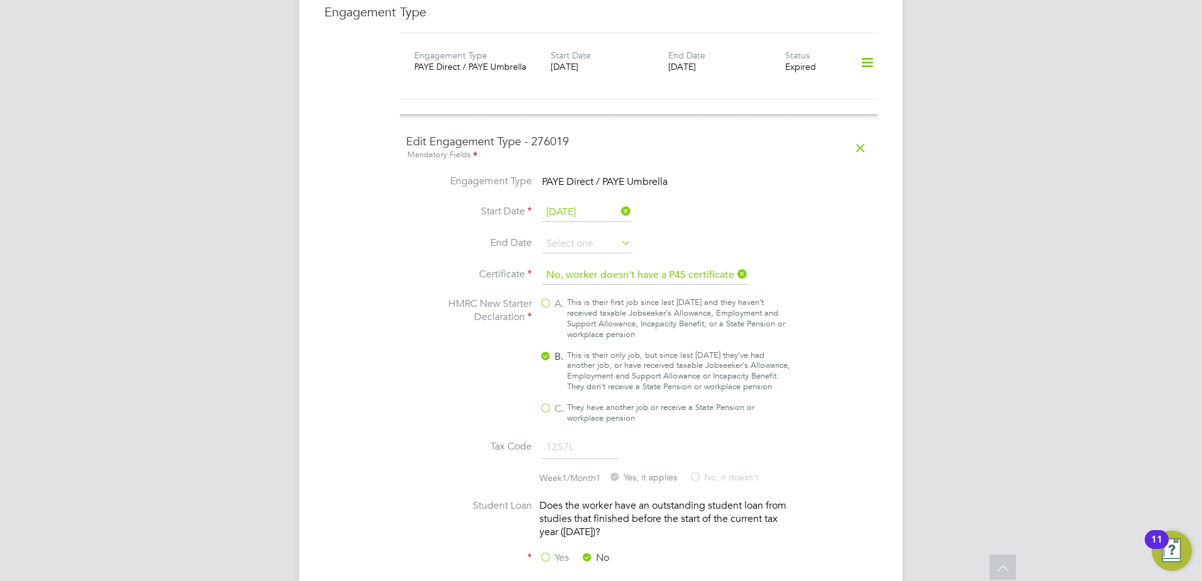
scroll to position [1048, 0]
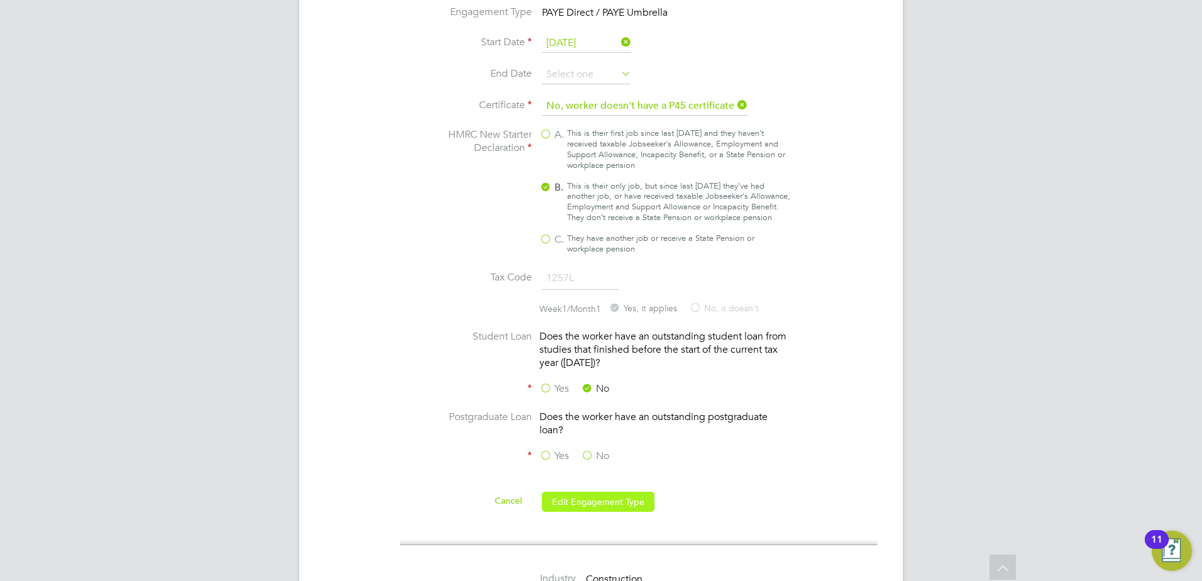
click at [590, 497] on button "Edit Engagement Type" at bounding box center [598, 501] width 112 height 20
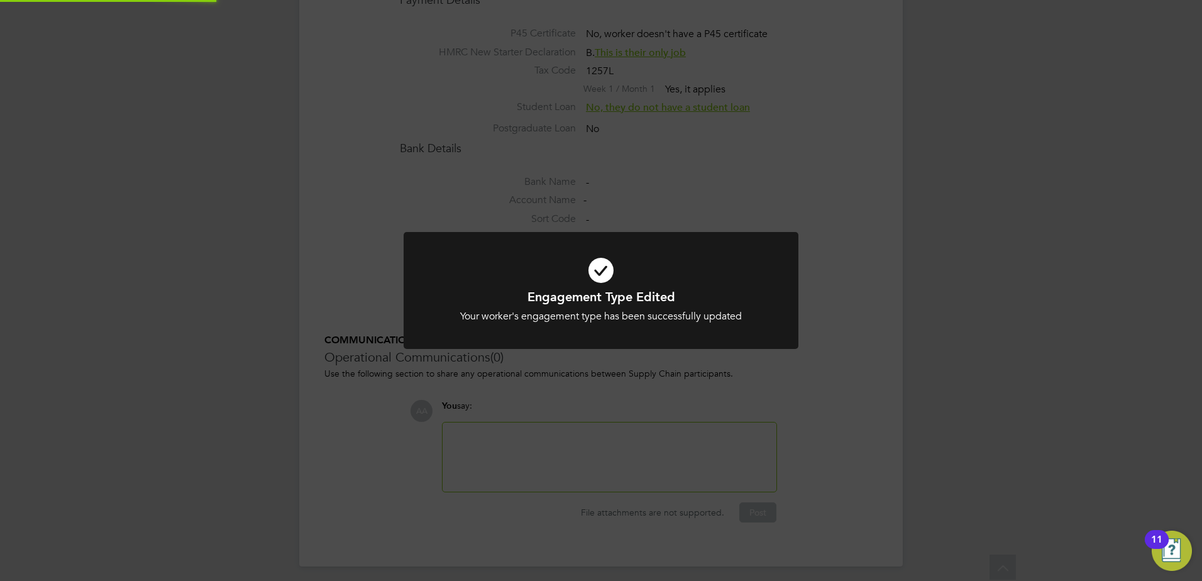
scroll to position [1041, 0]
click at [643, 376] on div "Engagement Type Edited Your worker's engagement type has been successfully upda…" at bounding box center [601, 290] width 1202 height 581
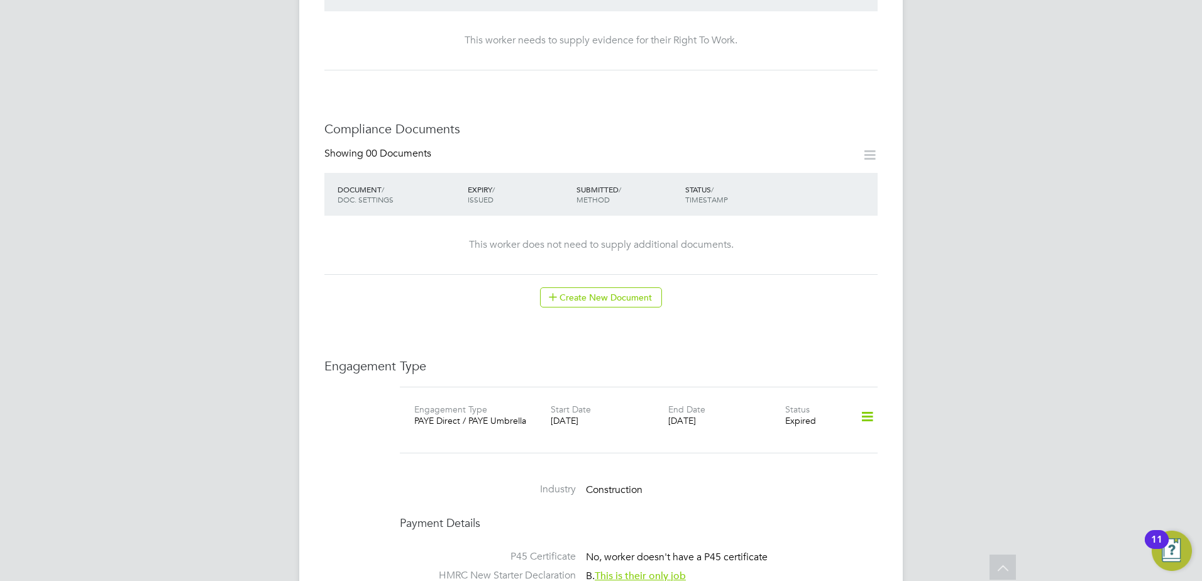
scroll to position [517, 0]
